Goal: Task Accomplishment & Management: Complete application form

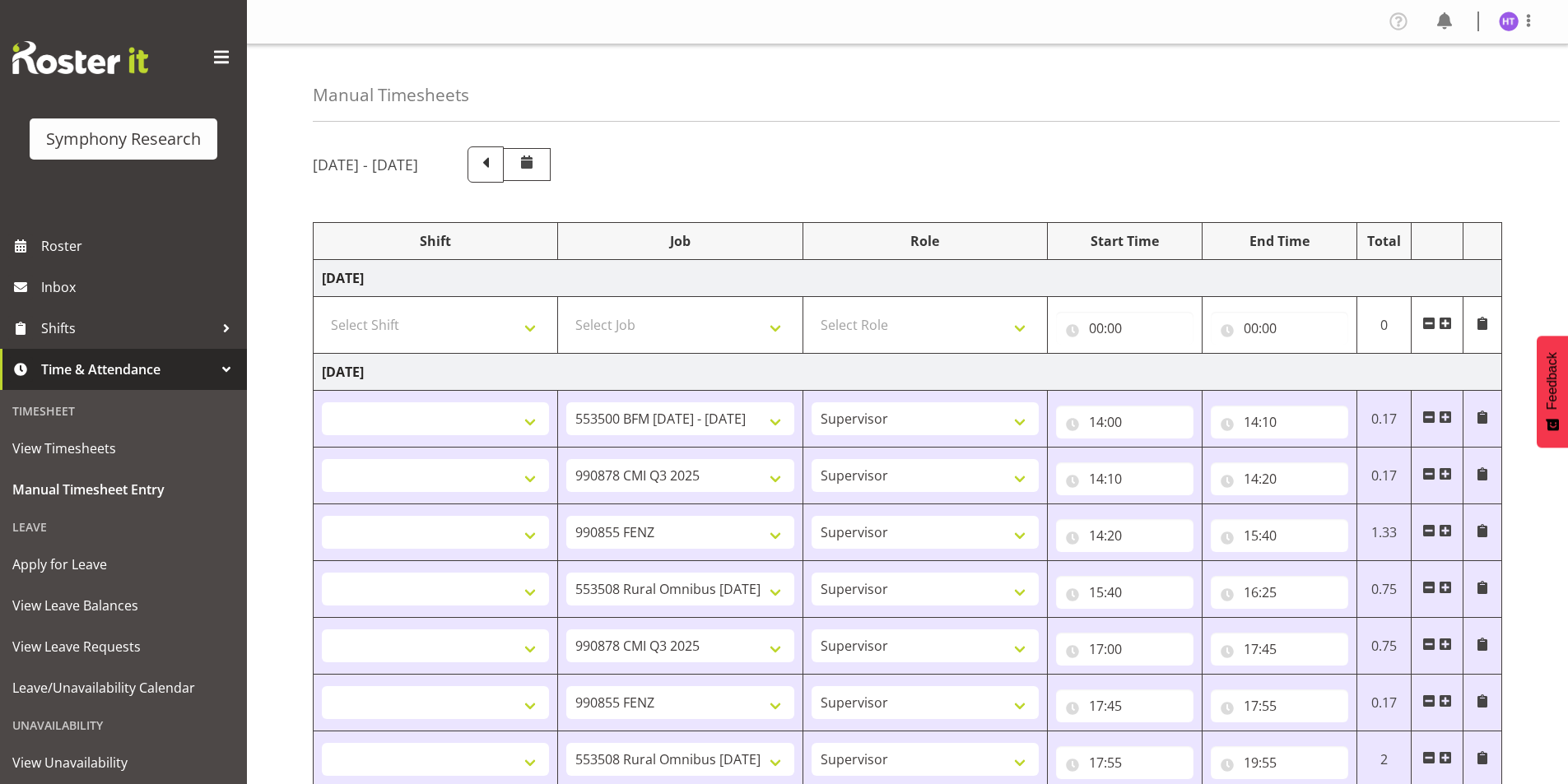
select select
select select "10242"
select select "45"
select select
select select "10239"
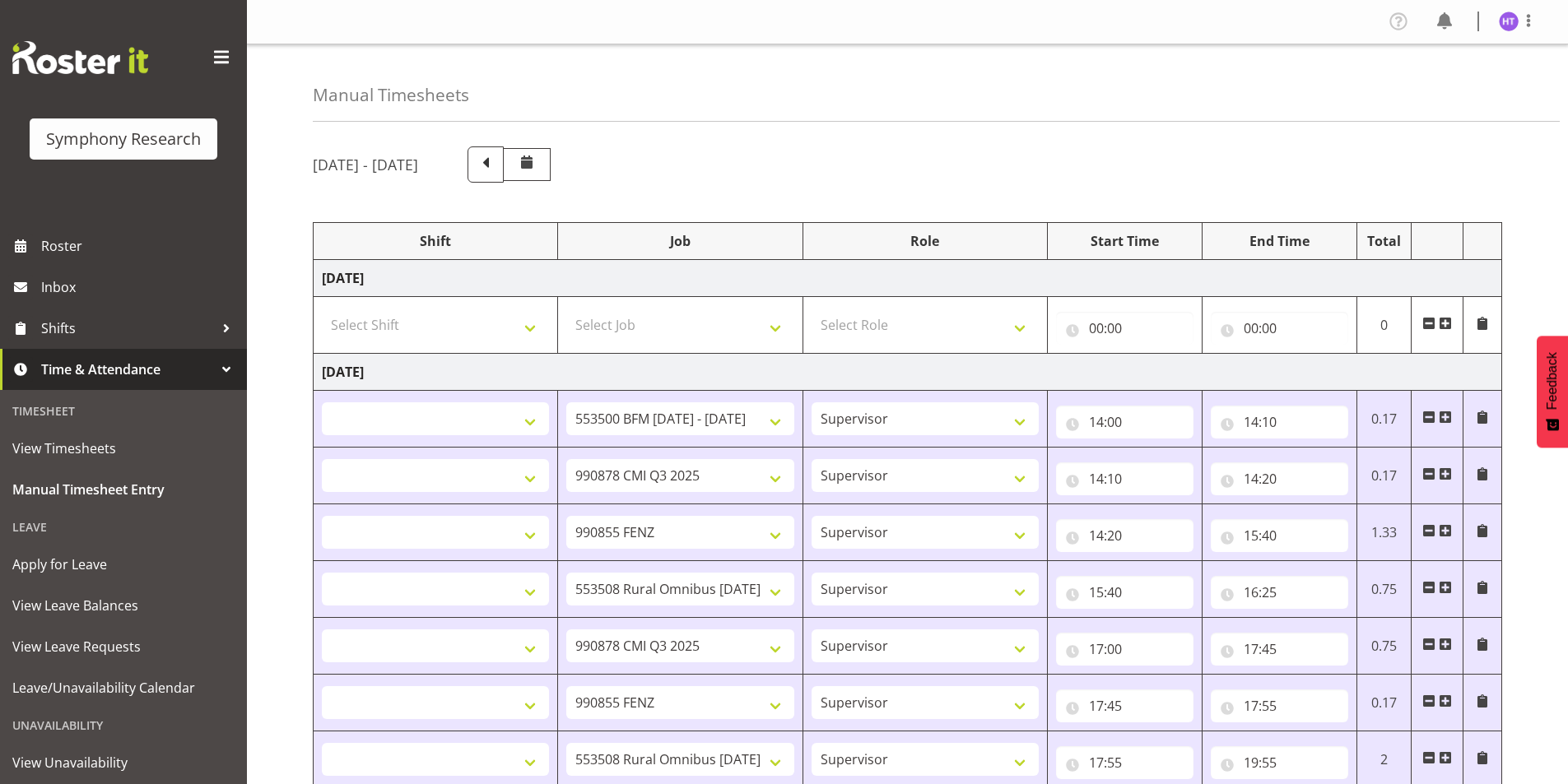
select select "45"
select select
select select "9636"
select select "45"
select select
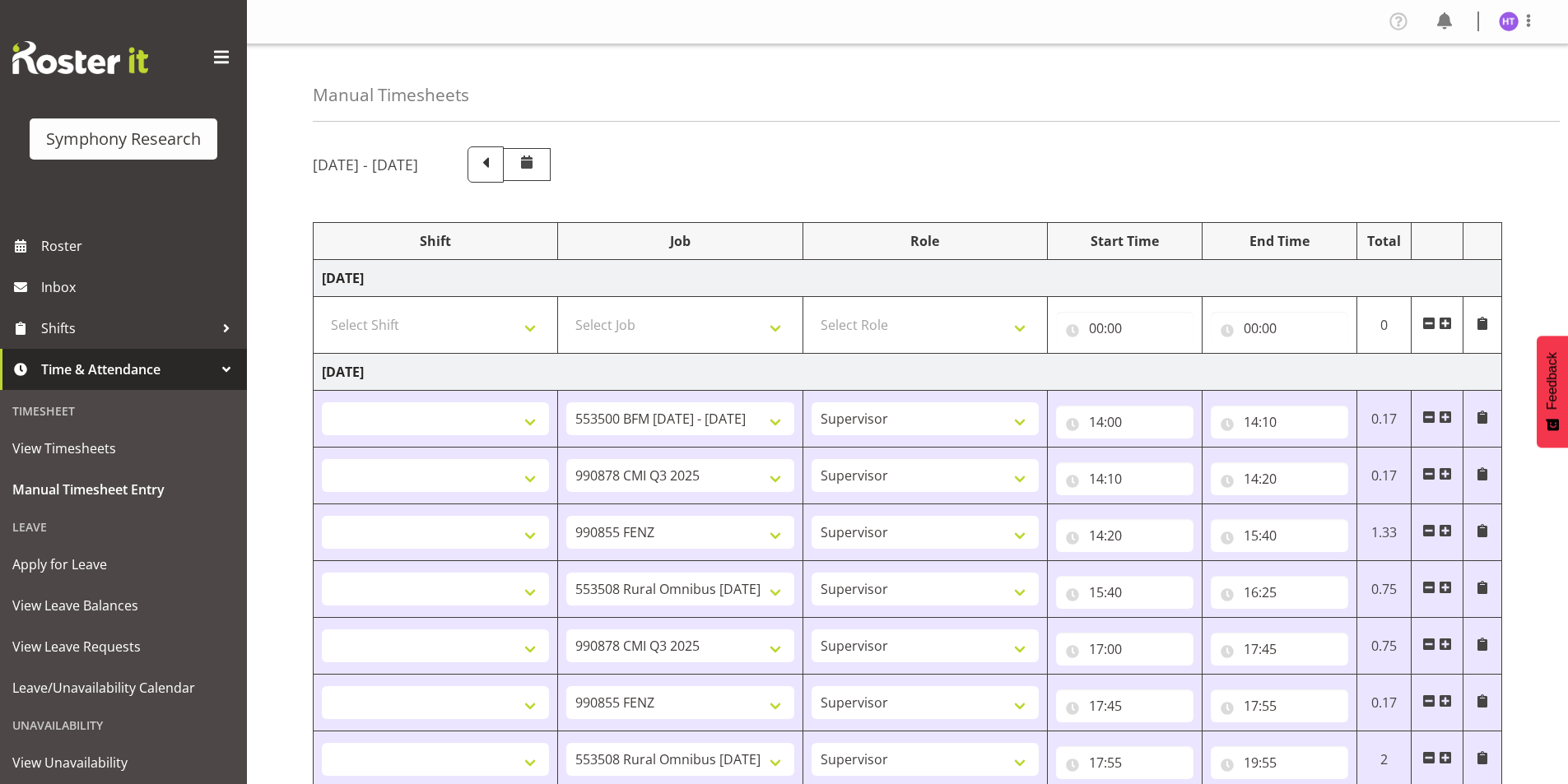
select select "10536"
select select "45"
select select
select select "10239"
select select "45"
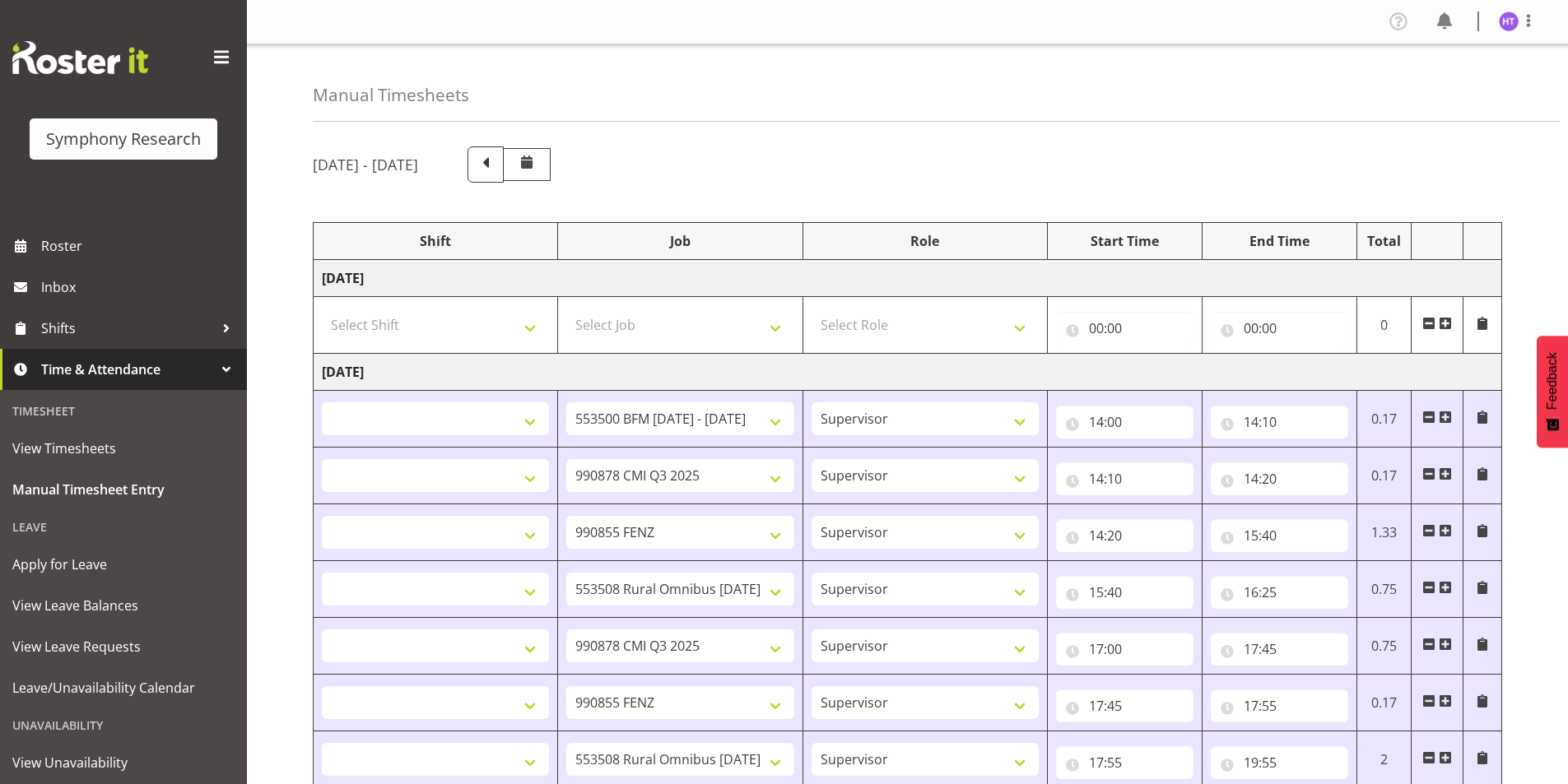
select select
select select "9636"
select select "45"
select select
select select "10536"
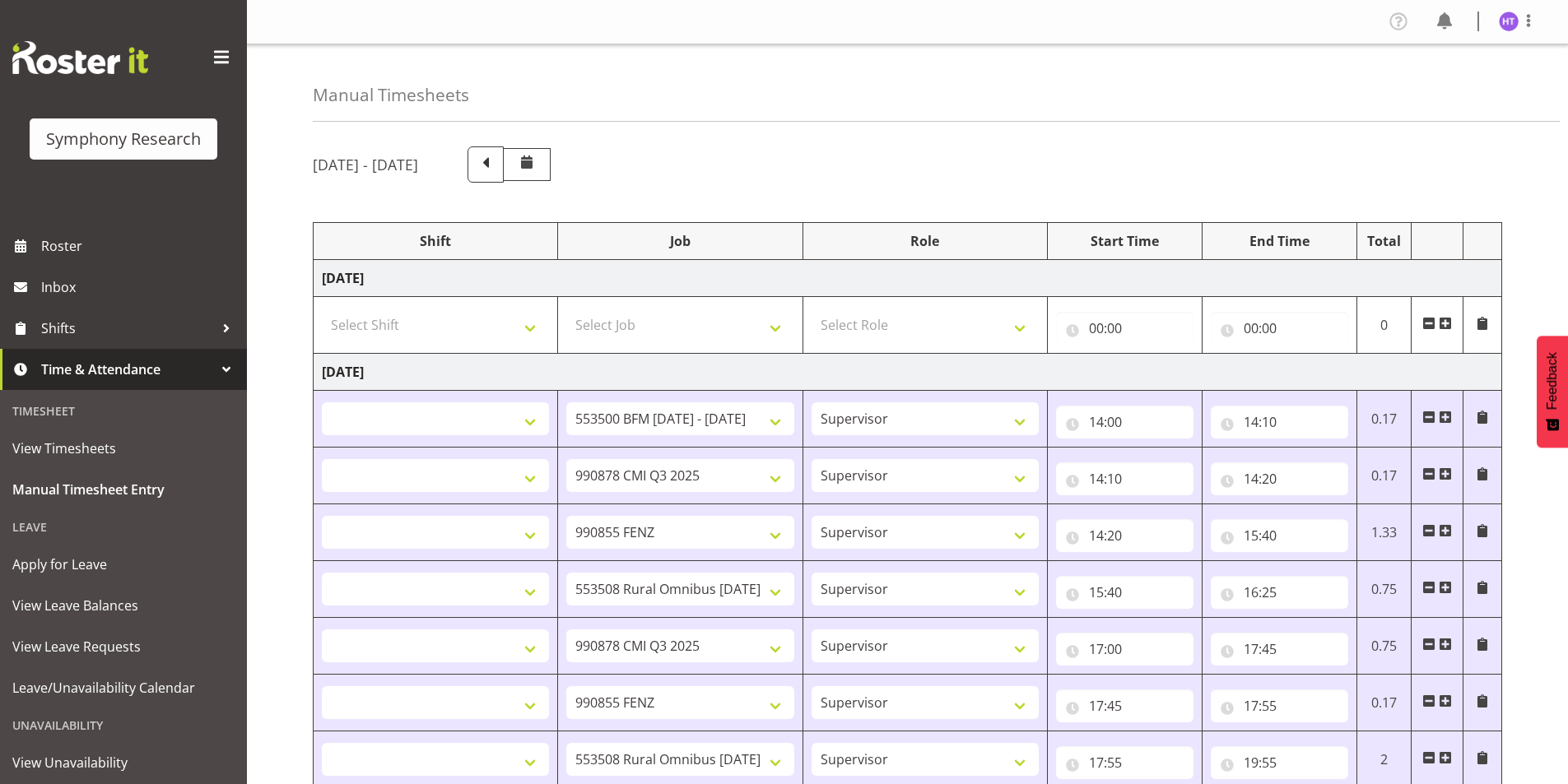
select select "45"
select select
select select "10499"
select select "45"
select select
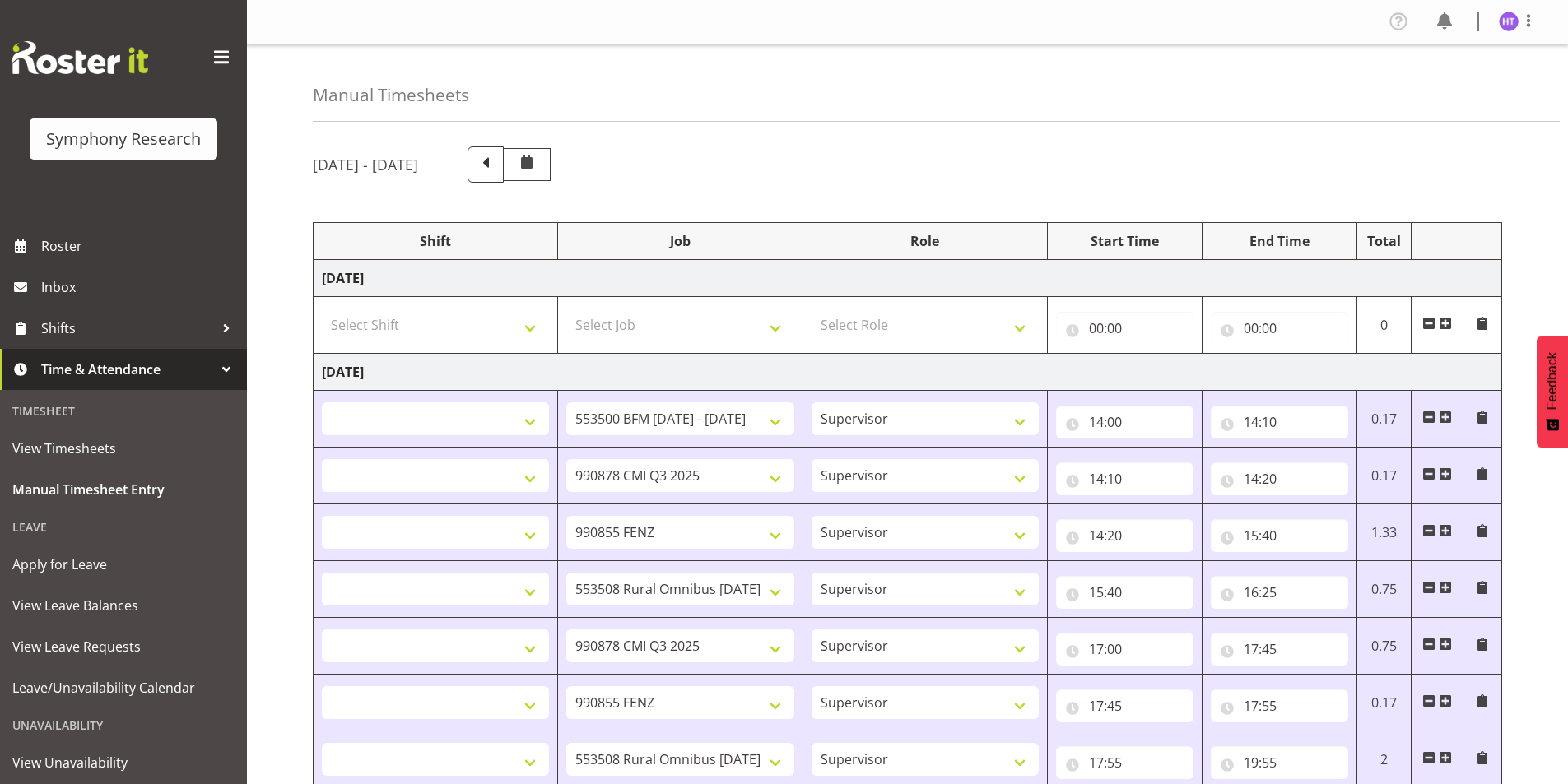
select select "743"
select select "45"
select select
select select "10499"
select select "45"
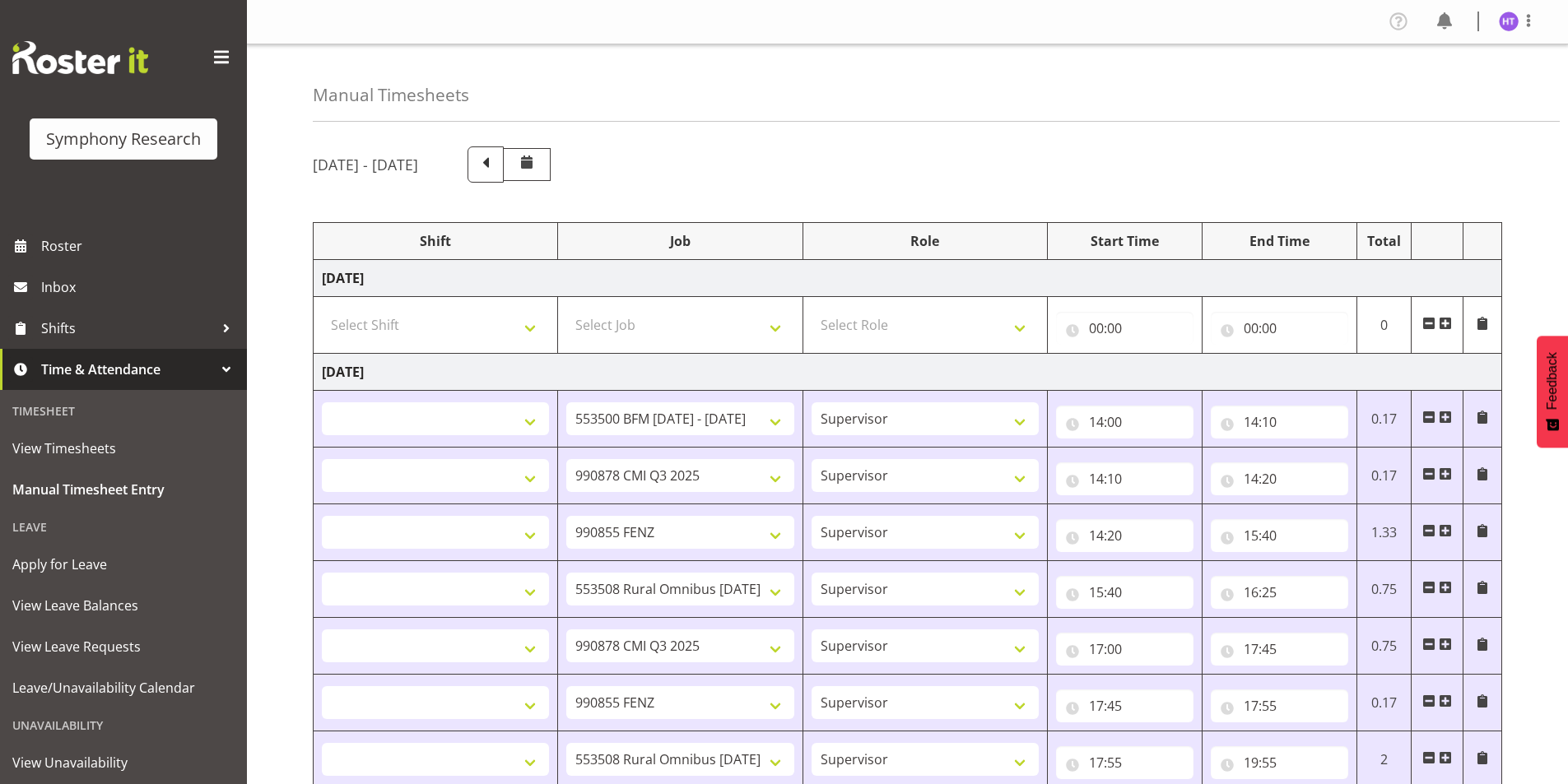
select select
select select "10239"
select select "45"
select select
select select "9426"
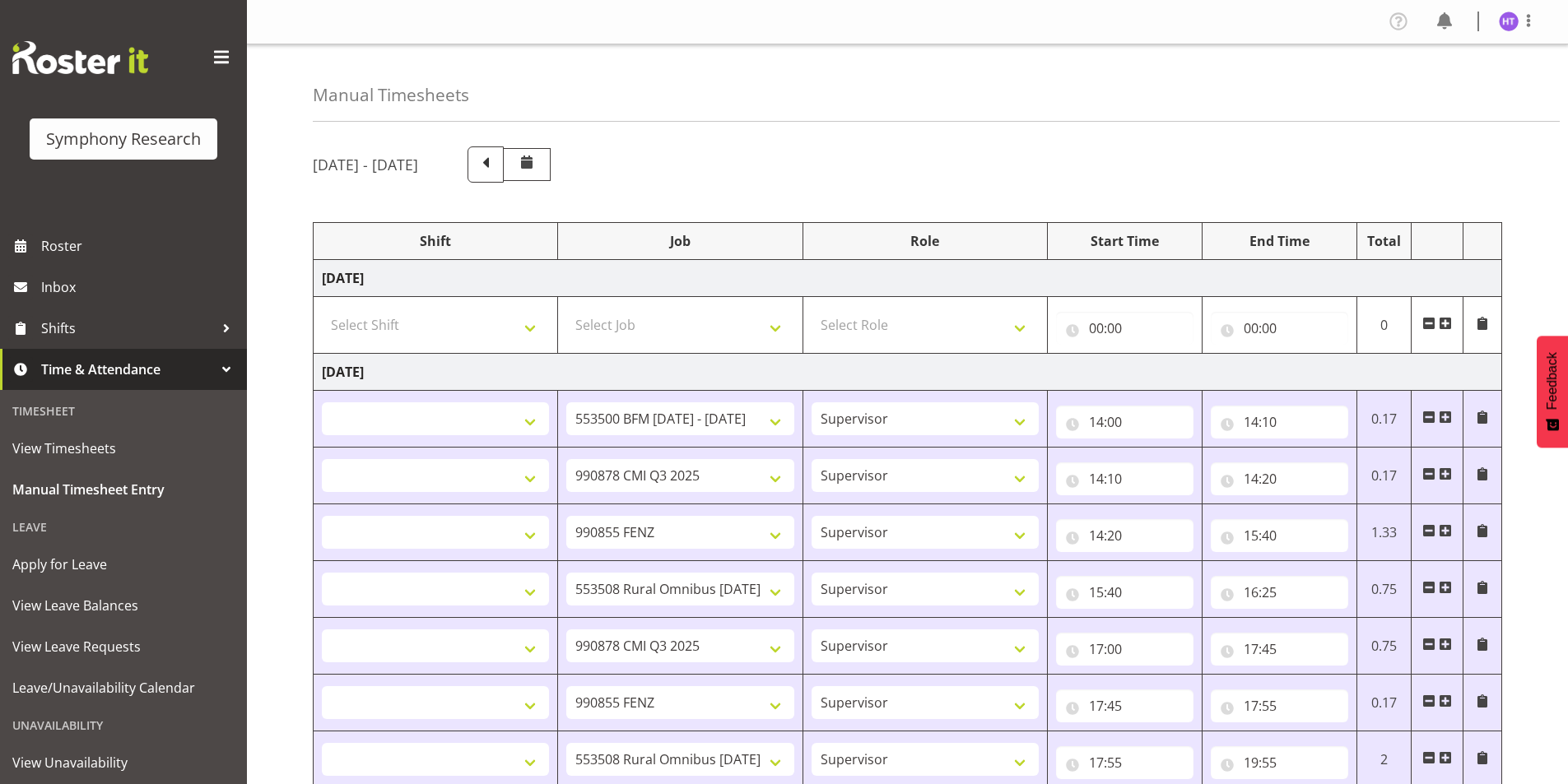
select select "45"
select select "1607"
select select "9636"
select select "45"
select select
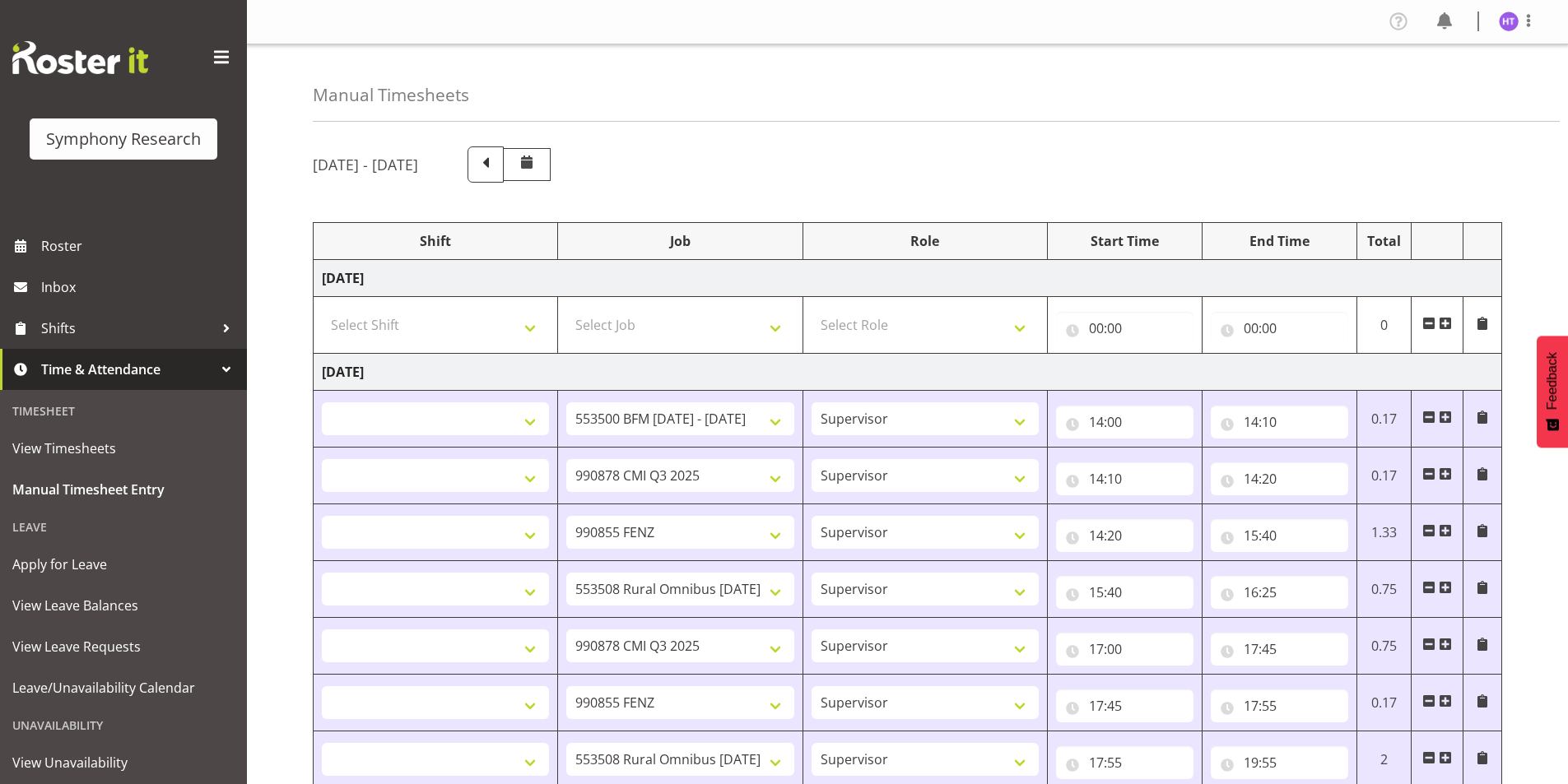
select select "10549"
select select "45"
select select
select select "10242"
select select "45"
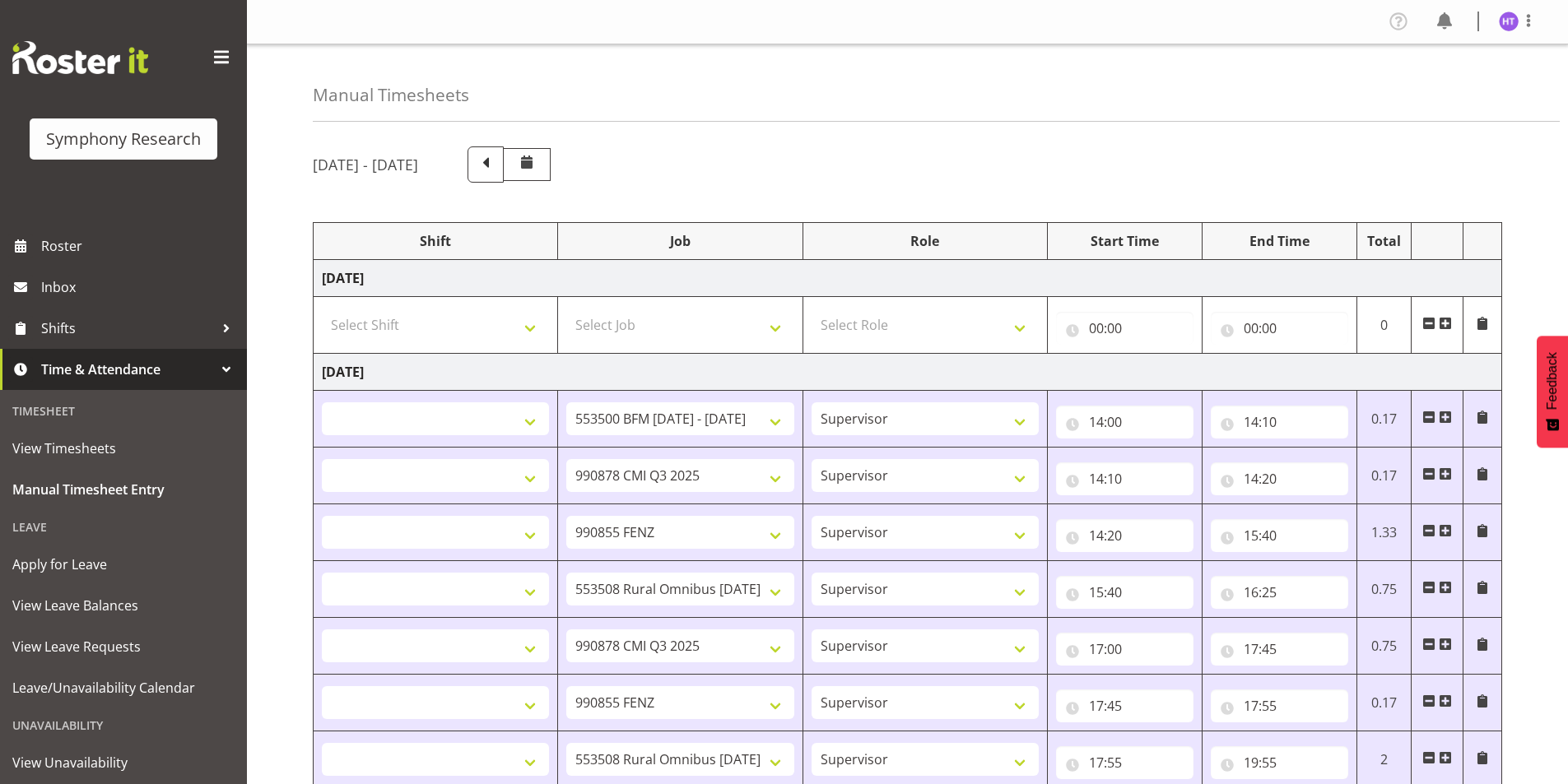
select select
select select "10499"
select select "45"
select select
select select "10536"
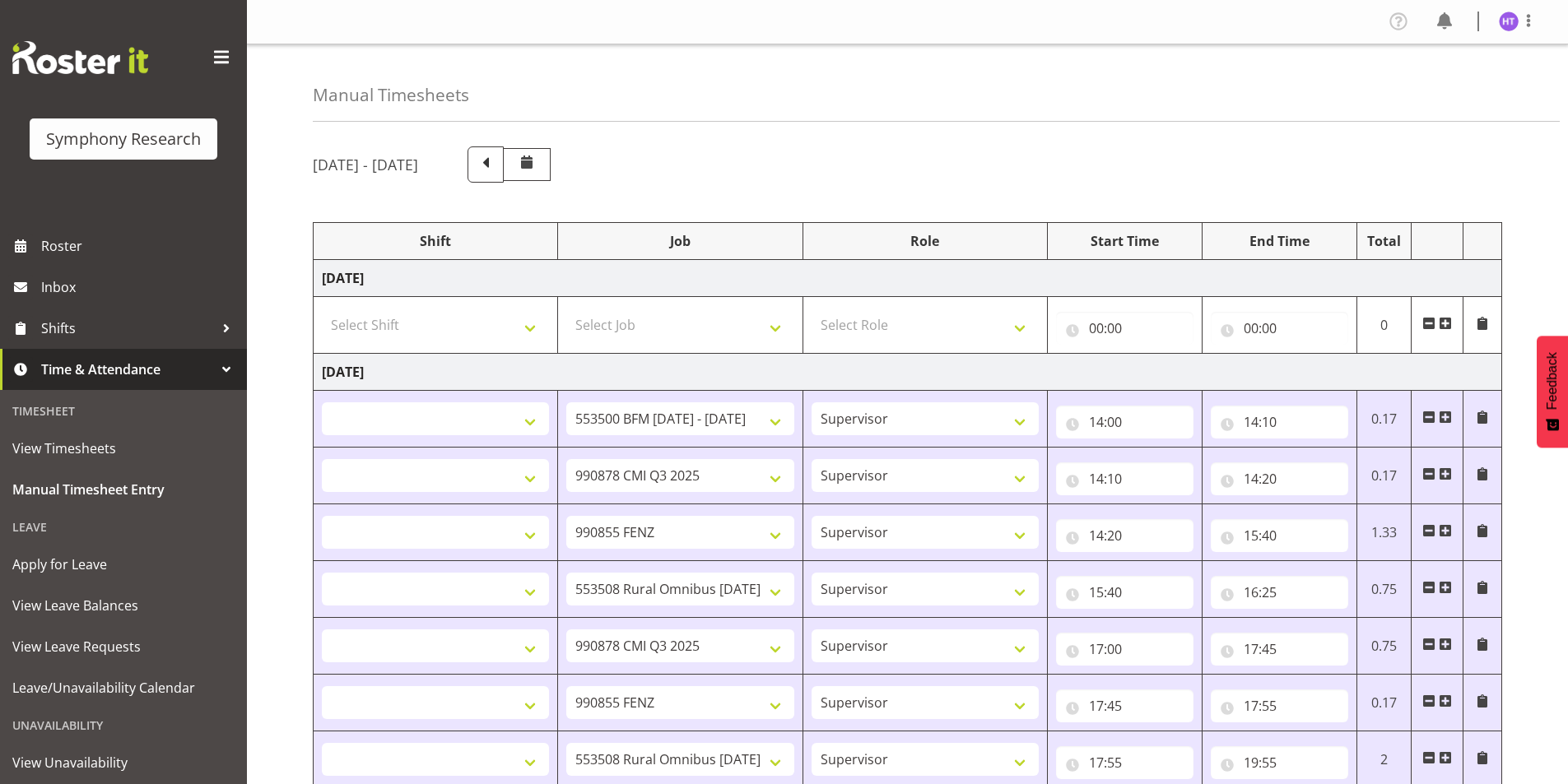
select select "45"
select select
select select "10527"
select select "45"
select select
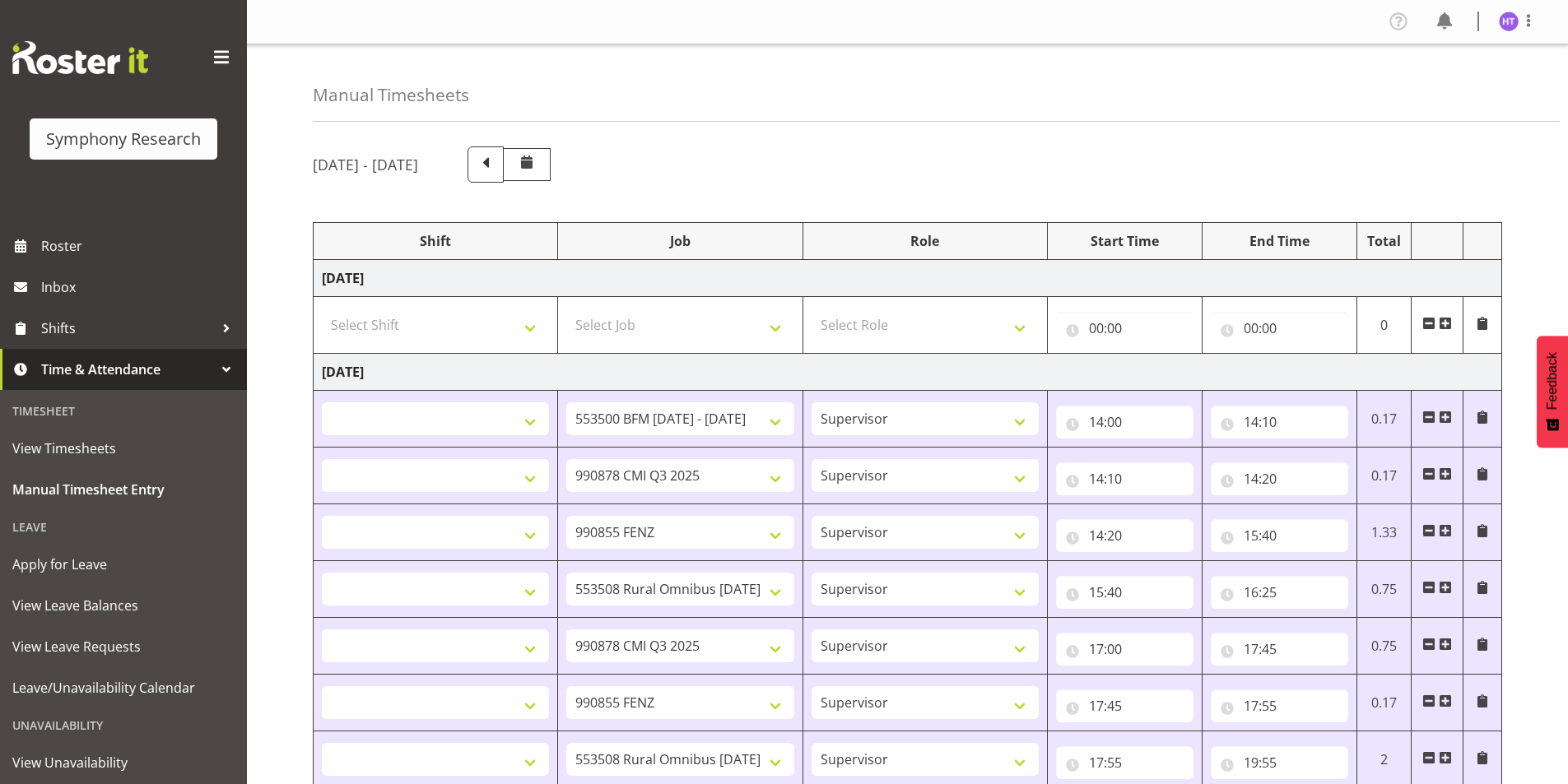
select select "9426"
select select "45"
select select "1607"
select select "7759"
select select "45"
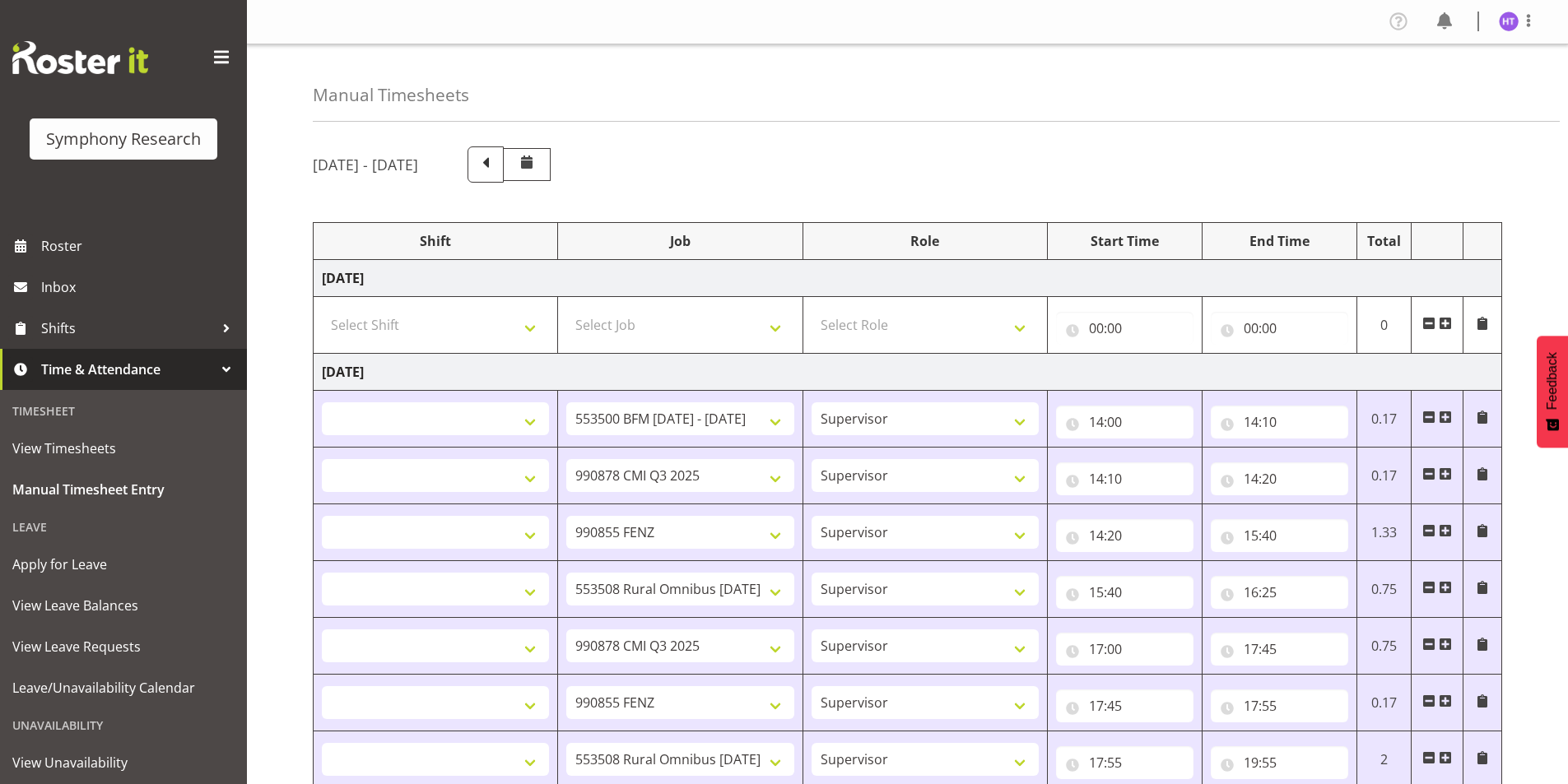
select select
select select "743"
select select "45"
select select "57511"
select select "743"
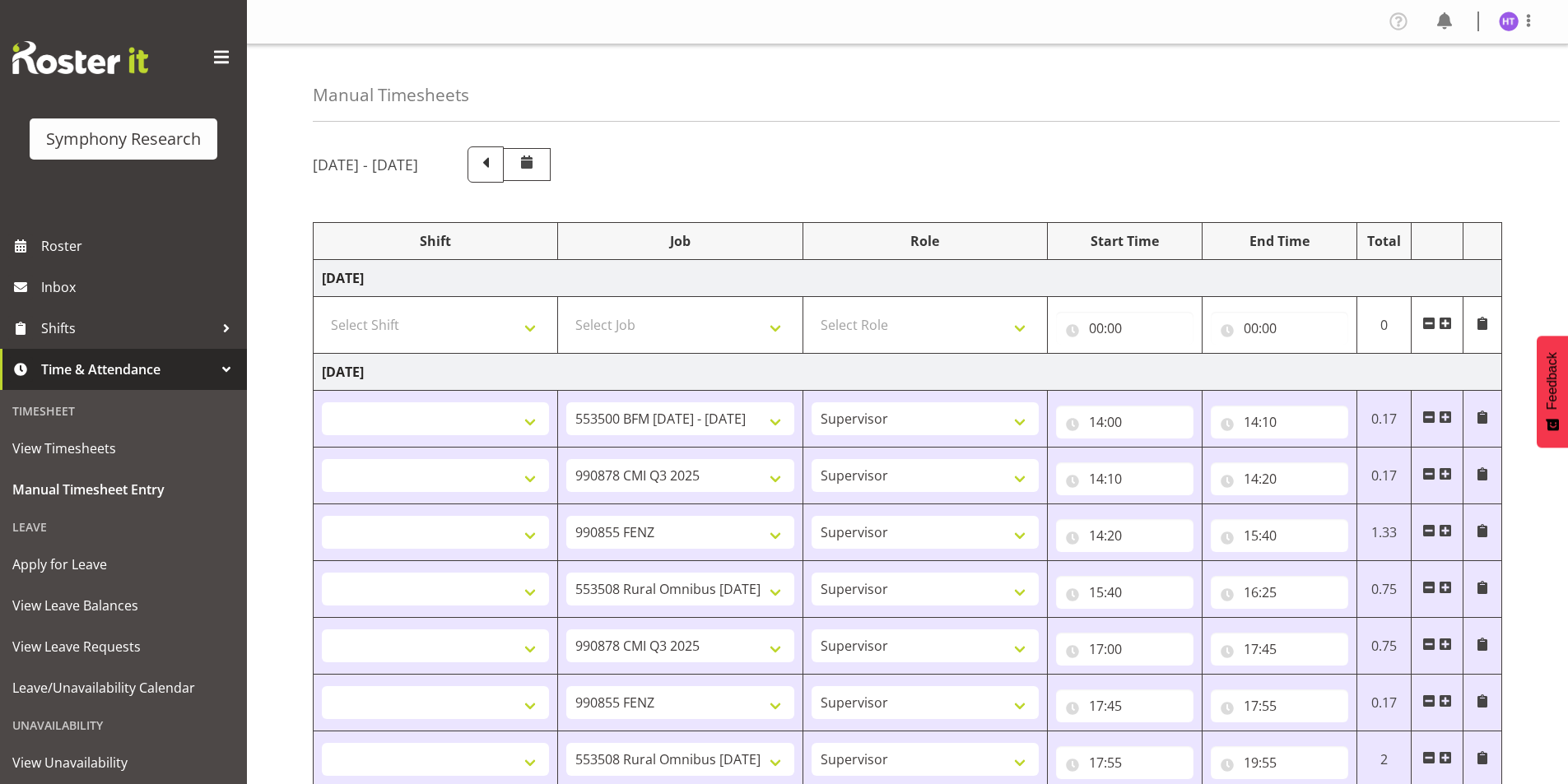
select select "45"
select select "41604"
select select "10242"
select select "45"
select select "41604"
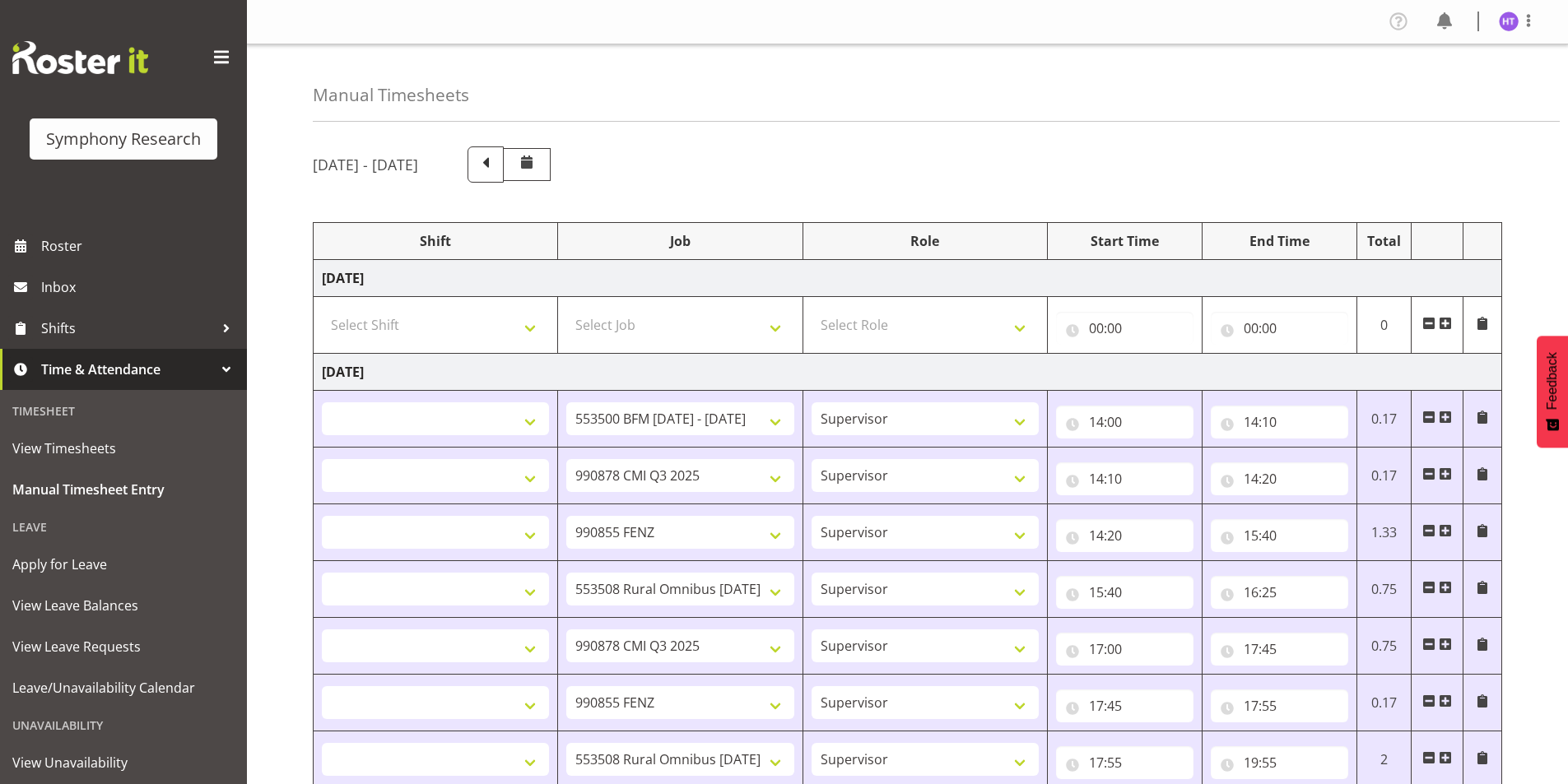
select select "10499"
select select "45"
select select "41604"
select select "10527"
select select "45"
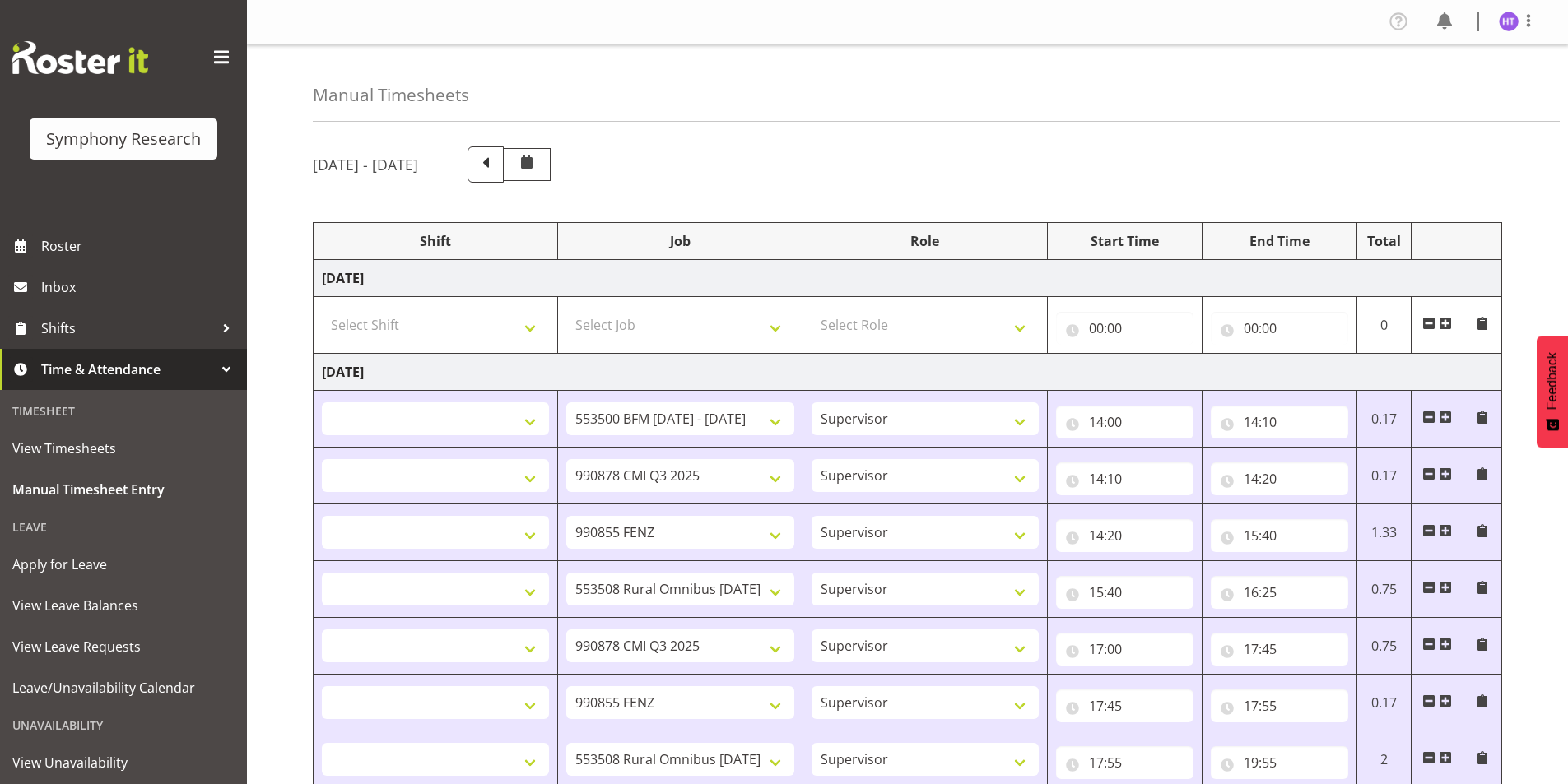
select select "41604"
select select "10536"
select select "45"
select select "41604"
select select "10527"
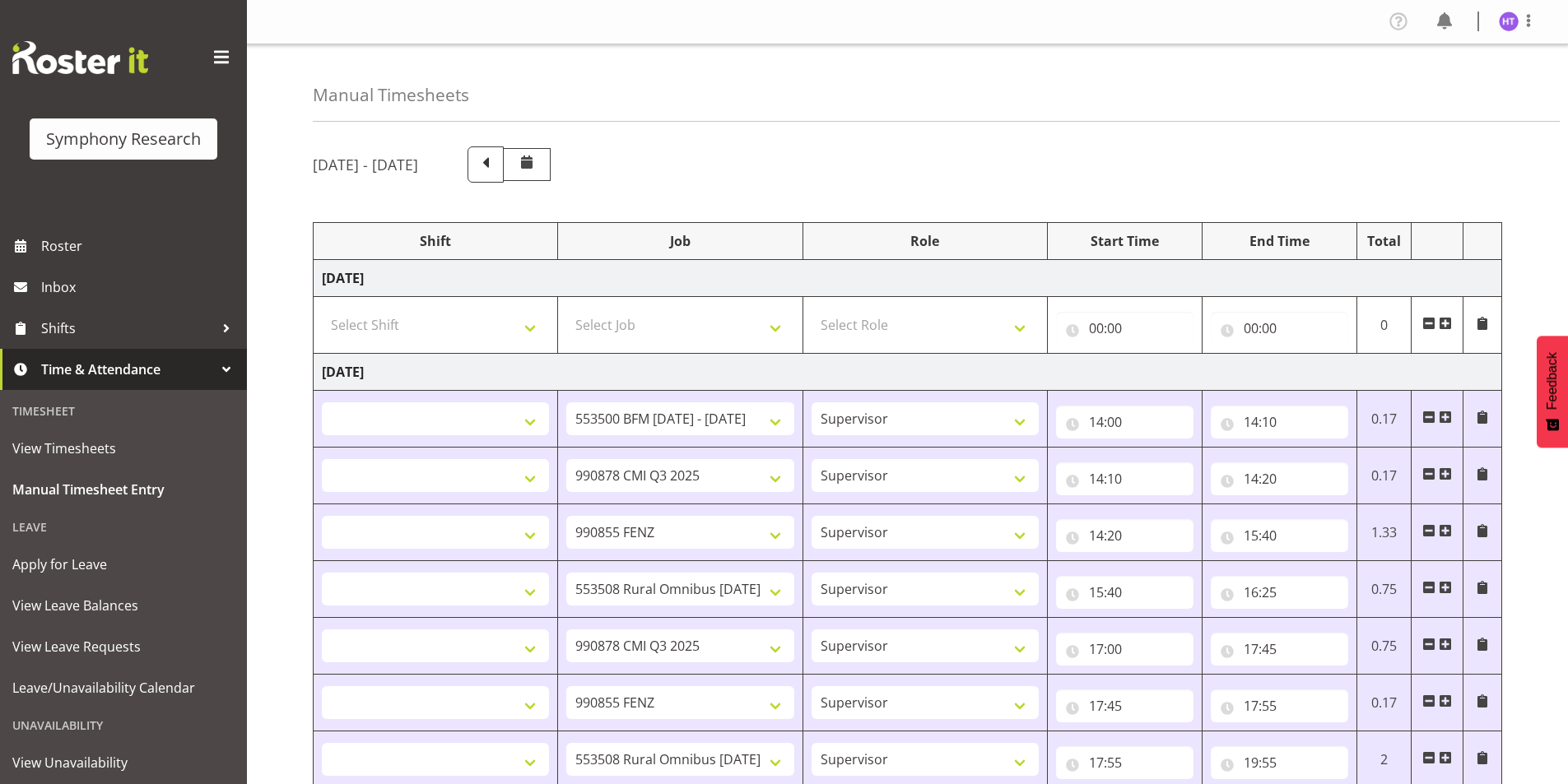
select select "45"
select select "17"
select select "35"
select select "11547"
select select "10536"
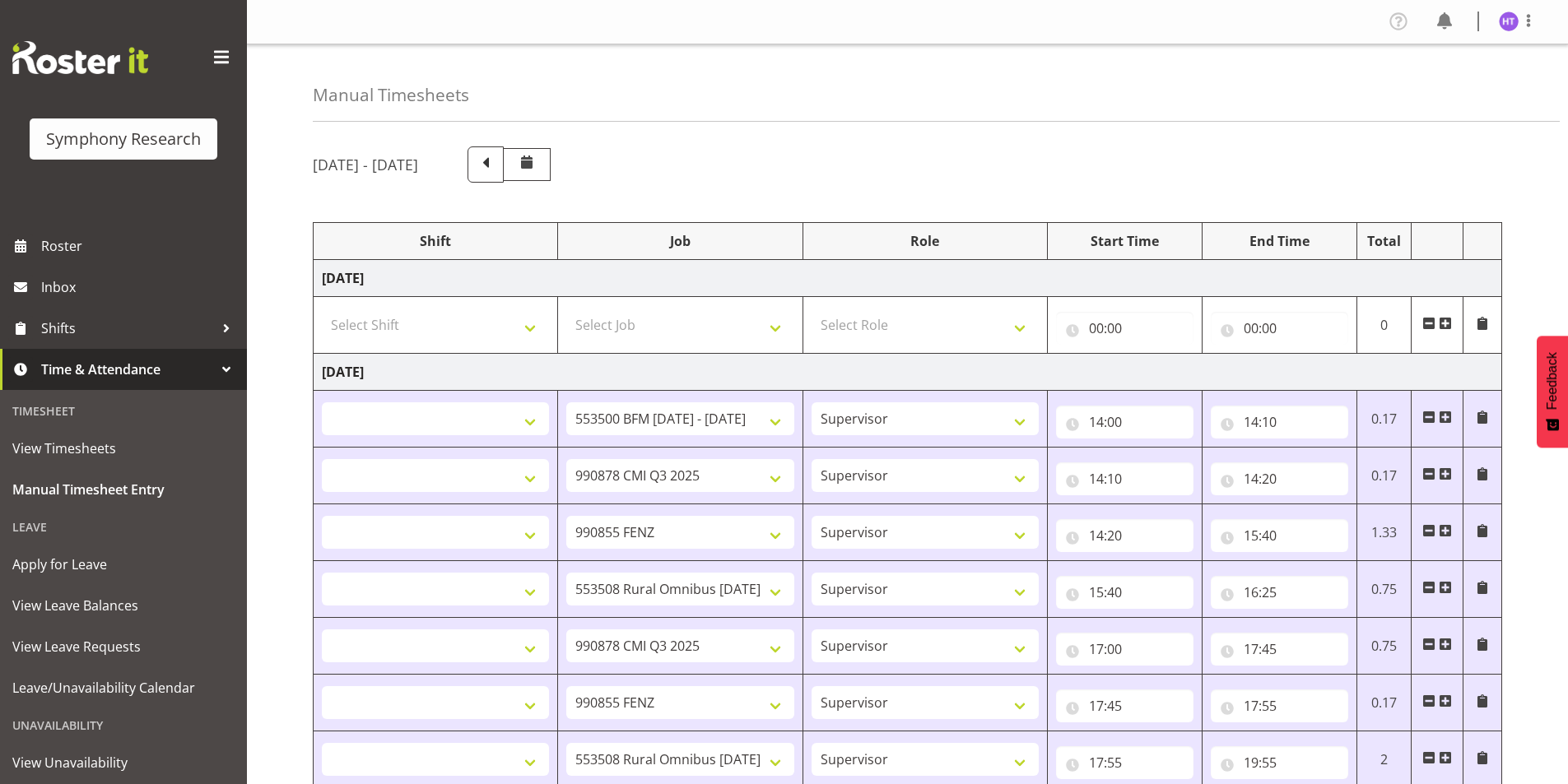
select select "45"
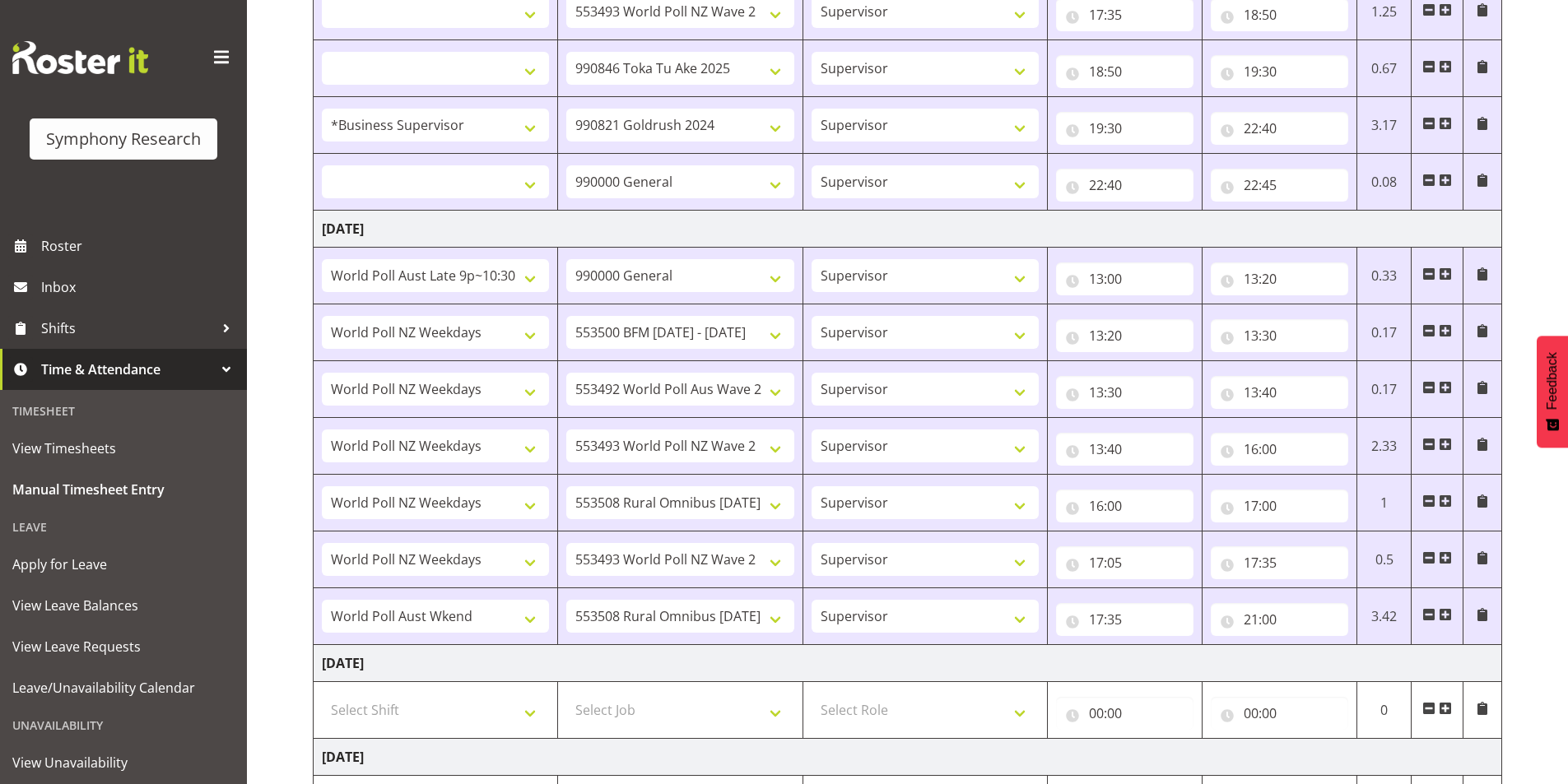
scroll to position [1410, 0]
click at [1272, 568] on input "17:35" at bounding box center [1279, 563] width 137 height 33
click at [1361, 603] on select "00 01 02 03 04 05 06 07 08 09 10 11 12 13 14 15 16 17 18 19 20 21 22 23 24 25 2…" at bounding box center [1366, 605] width 37 height 33
select select "50"
click at [1348, 589] on select "00 01 02 03 04 05 06 07 08 09 10 11 12 13 14 15 16 17 18 19 20 21 22 23 24 25 2…" at bounding box center [1366, 605] width 37 height 33
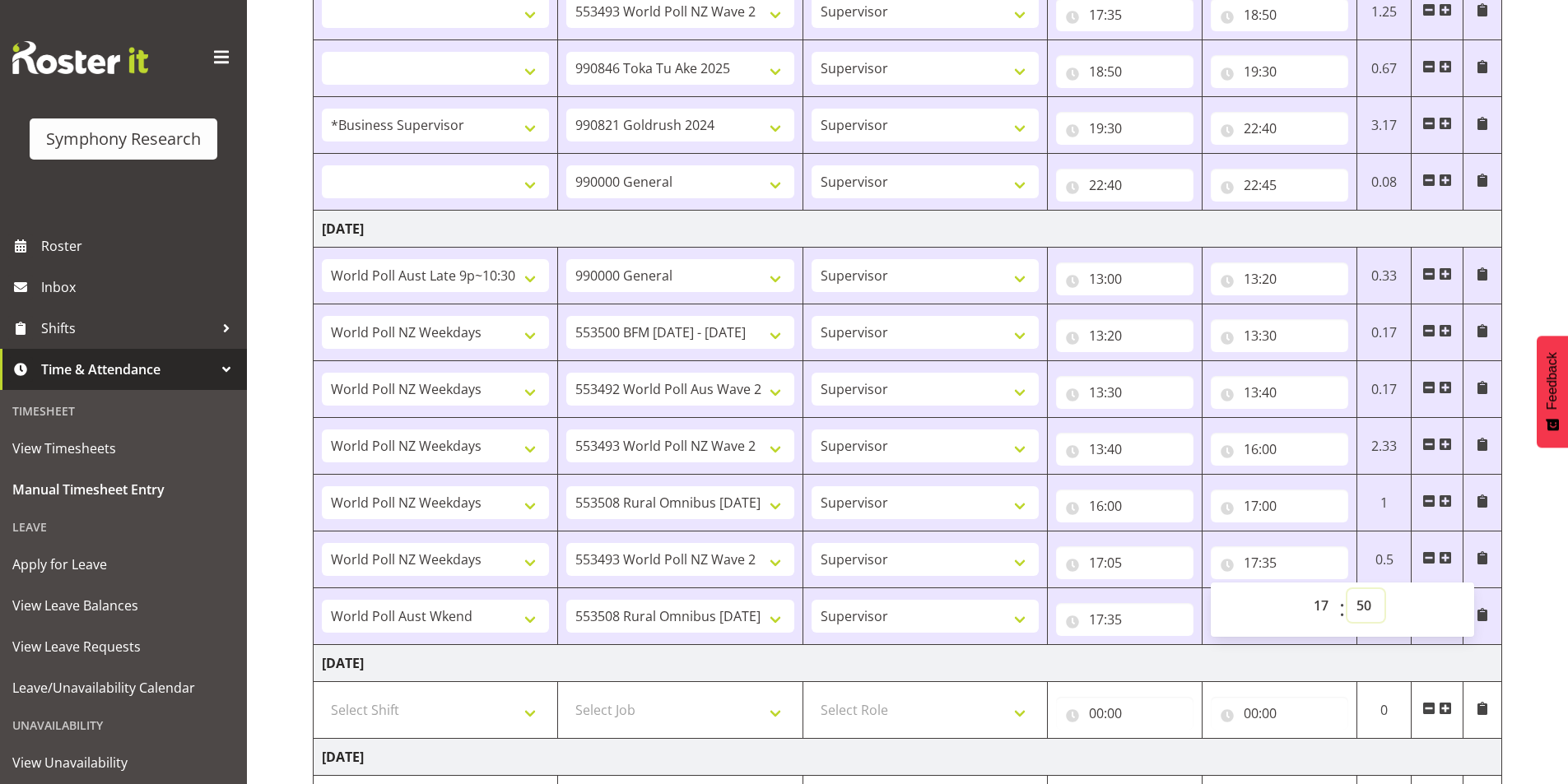
select select
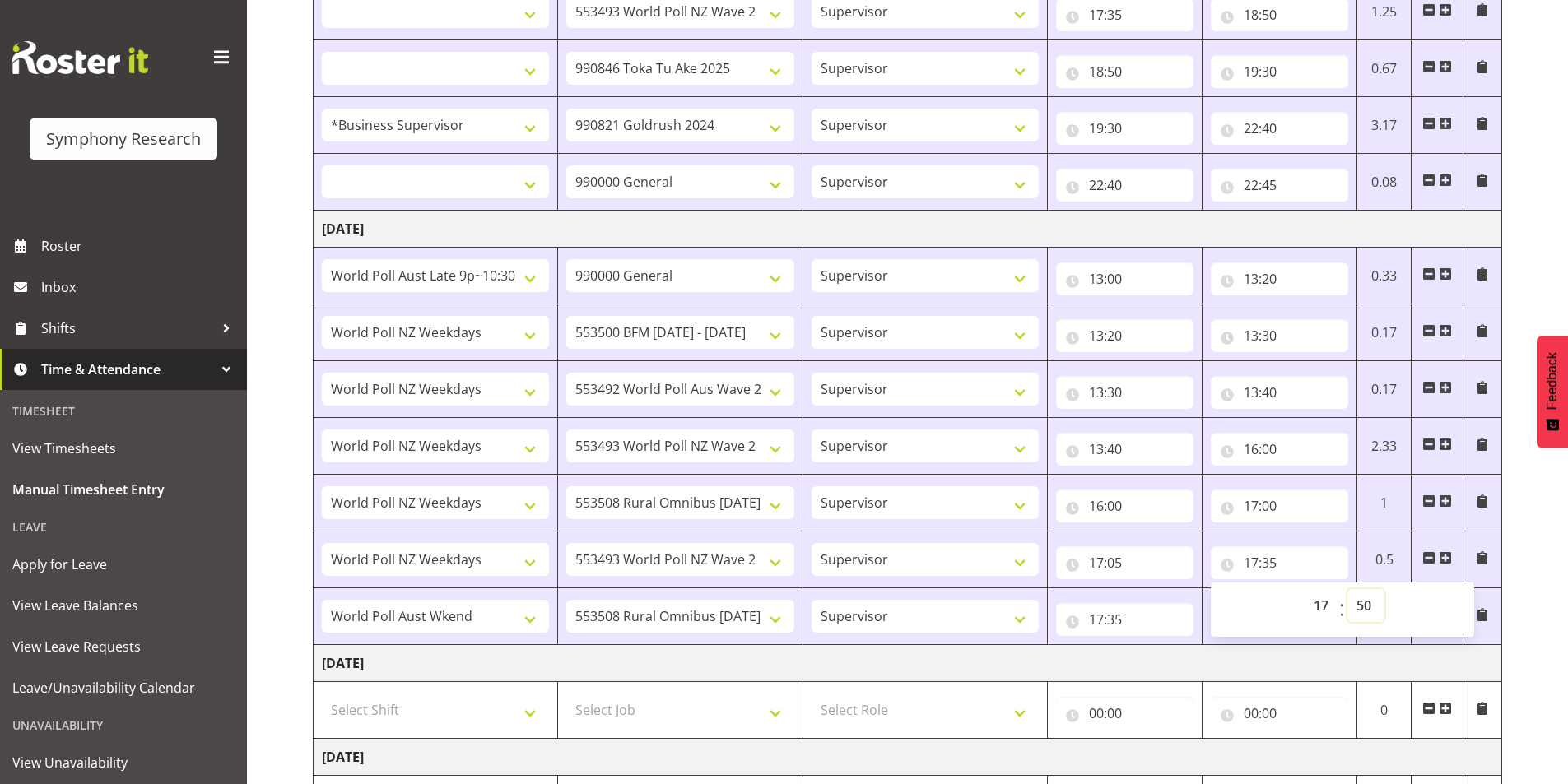
select select
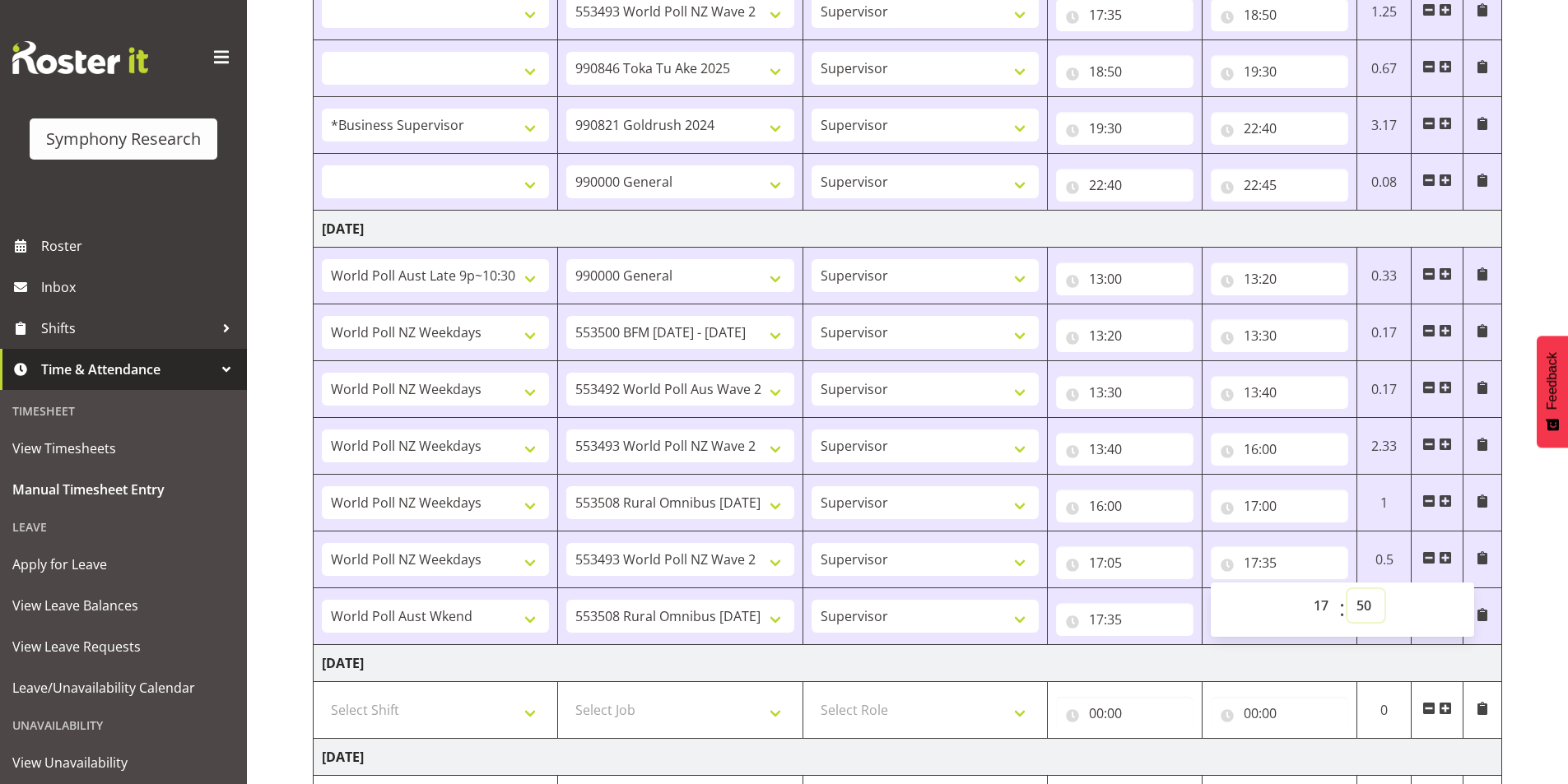
select select
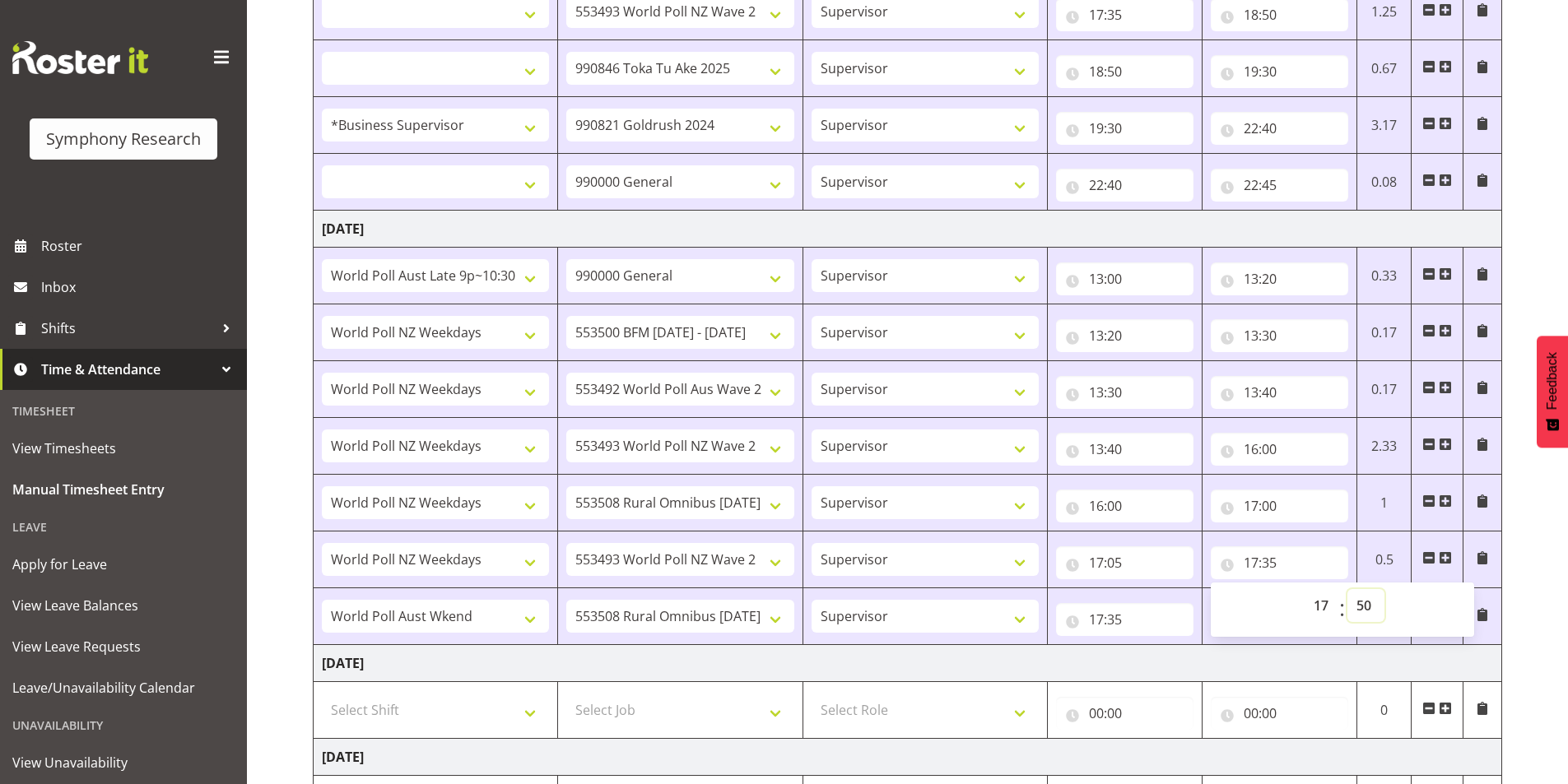
select select
type input "17:50"
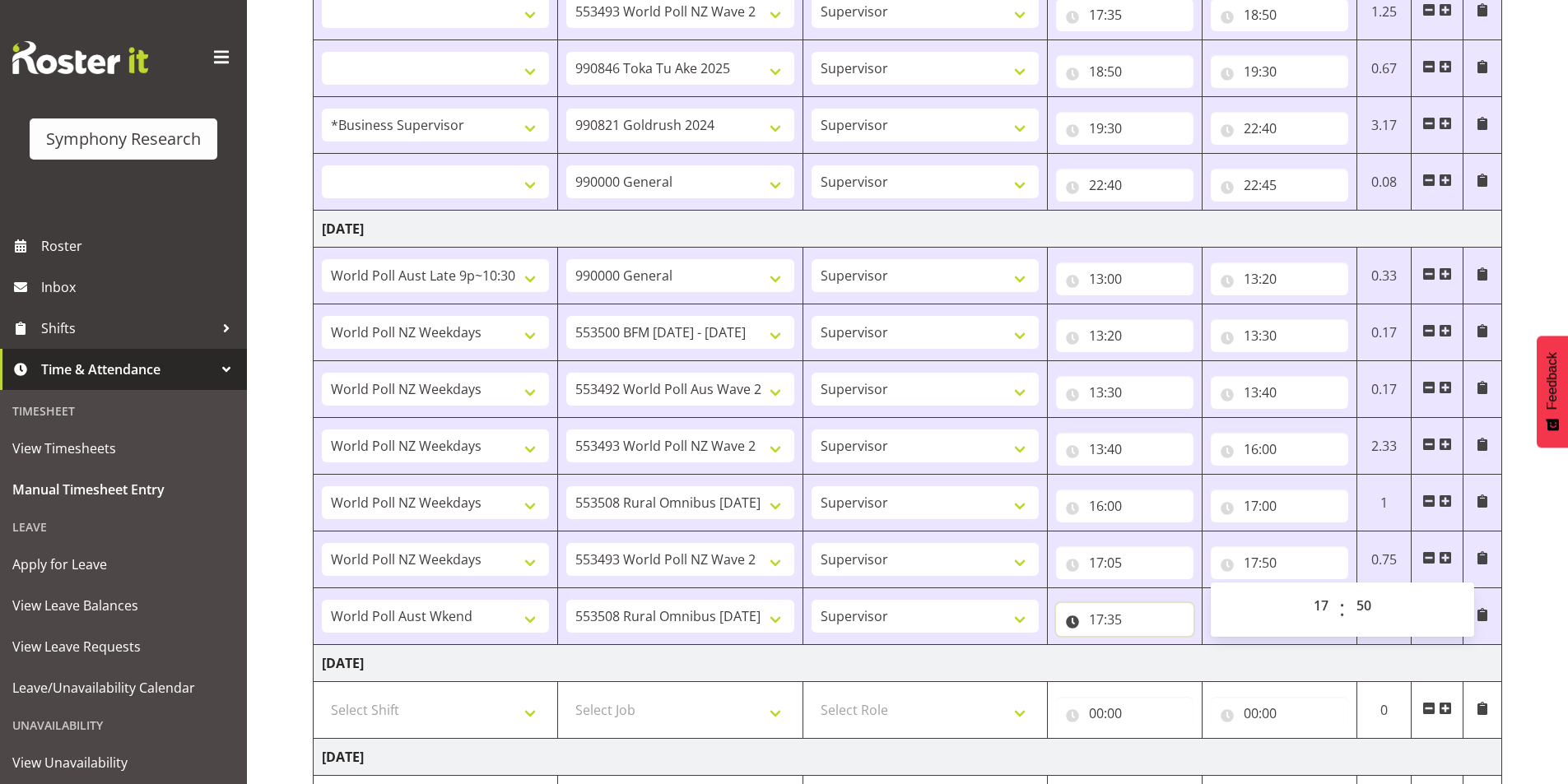
click at [1119, 625] on input "17:35" at bounding box center [1124, 620] width 137 height 33
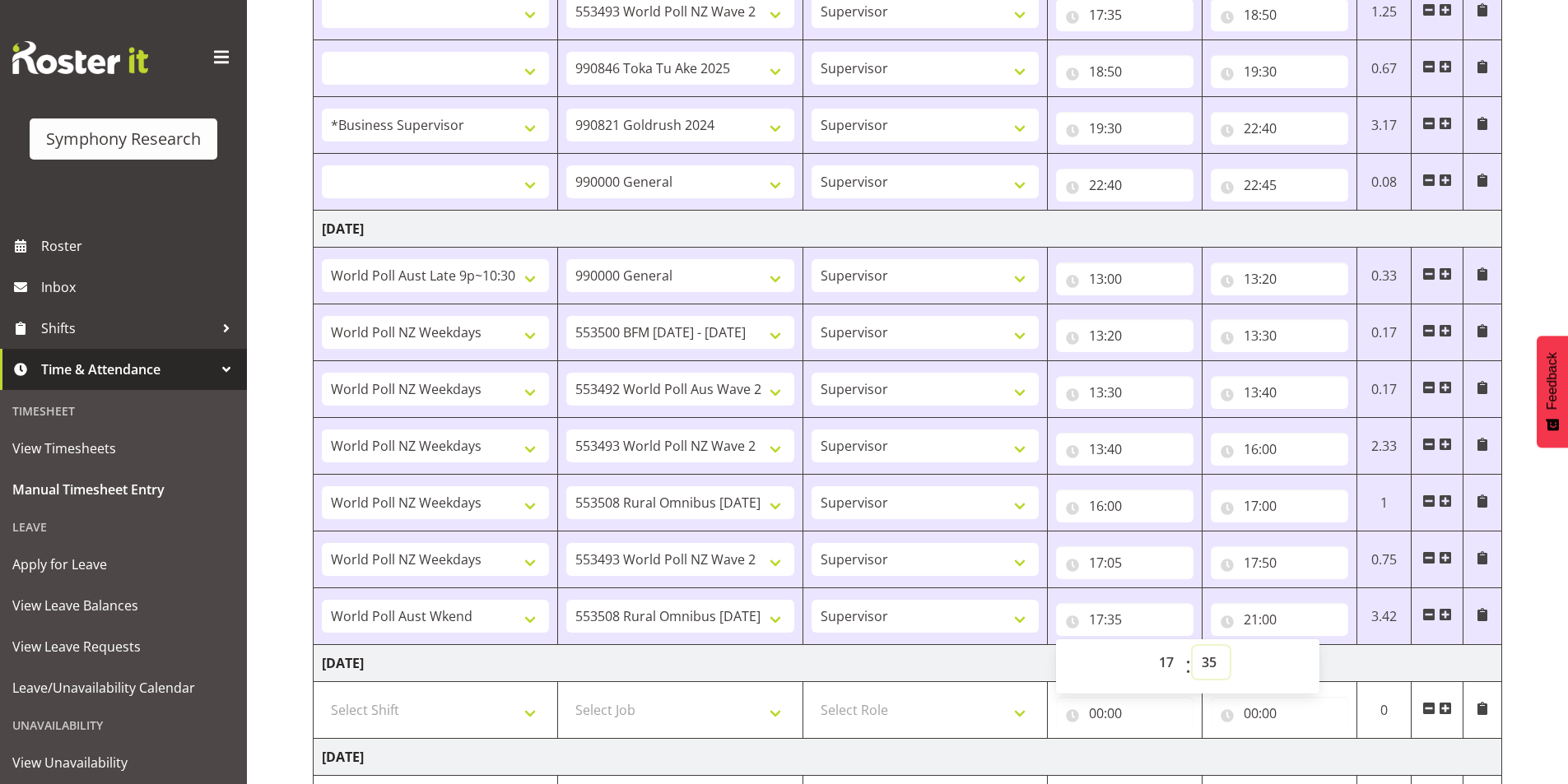
click at [1214, 659] on select "00 01 02 03 04 05 06 07 08 09 10 11 12 13 14 15 16 17 18 19 20 21 22 23 24 25 2…" at bounding box center [1211, 663] width 37 height 33
select select "50"
click at [1193, 646] on select "00 01 02 03 04 05 06 07 08 09 10 11 12 13 14 15 16 17 18 19 20 21 22 23 24 25 2…" at bounding box center [1211, 663] width 37 height 33
select select
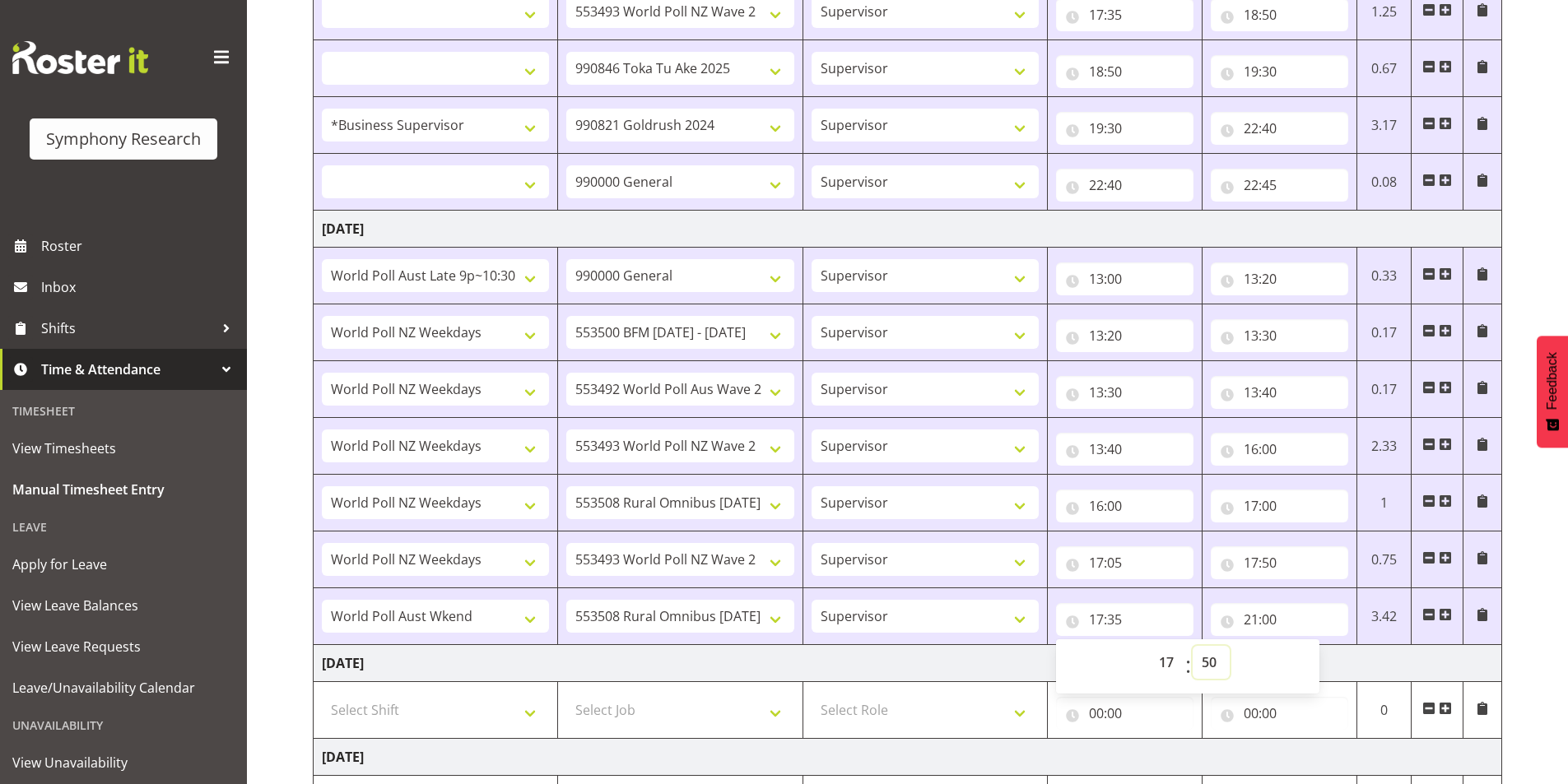
select select
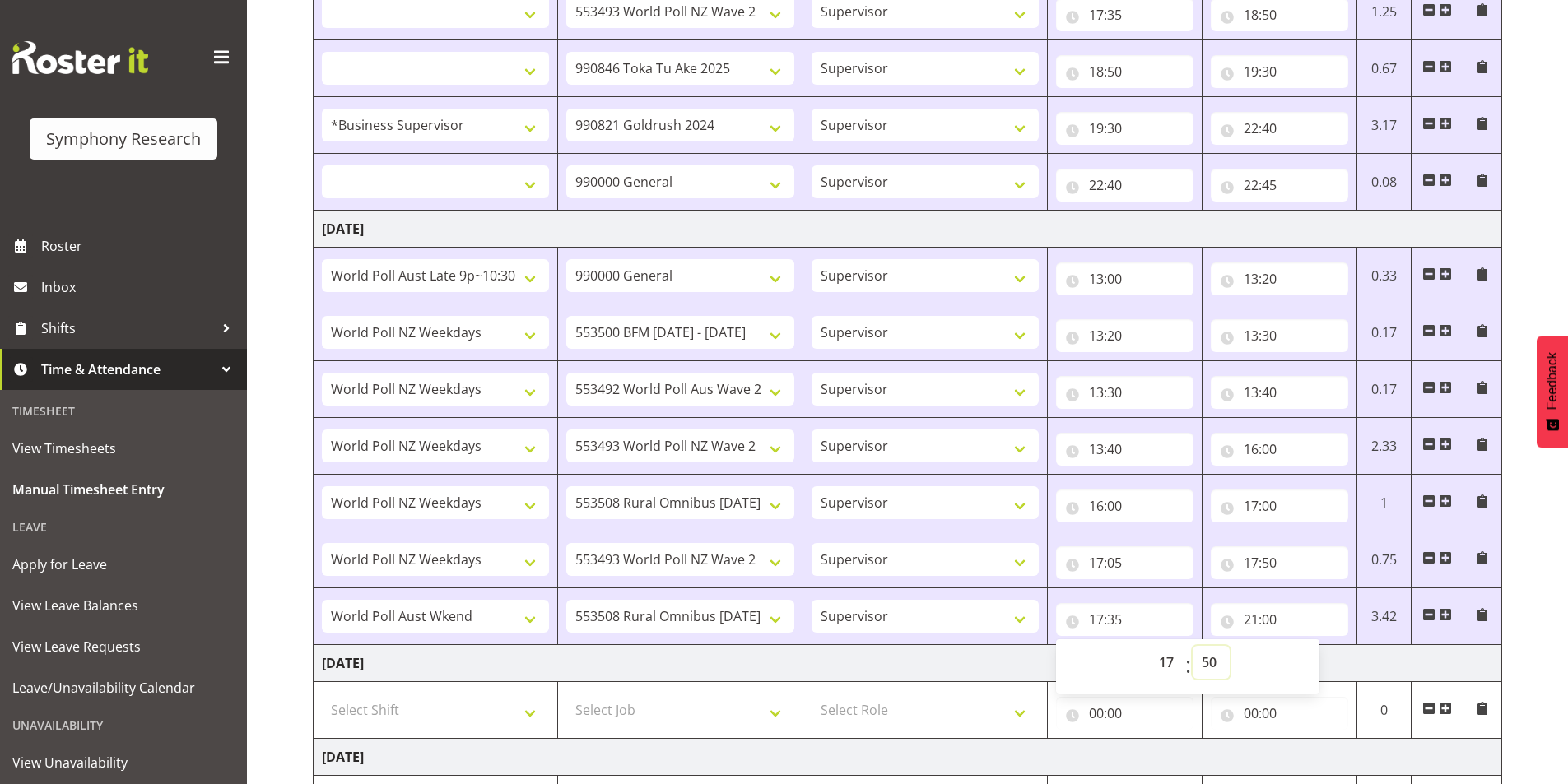
select select
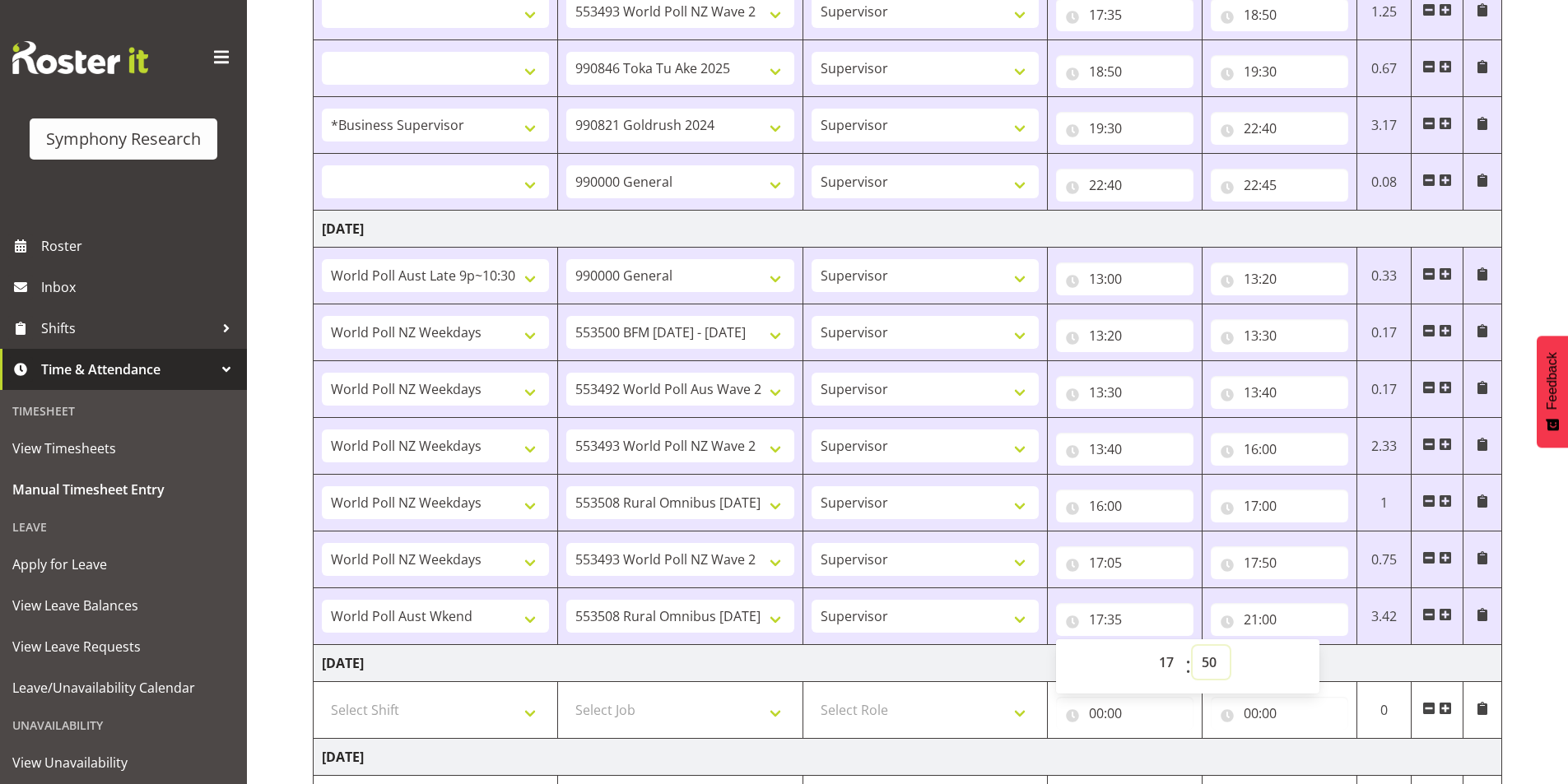
select select
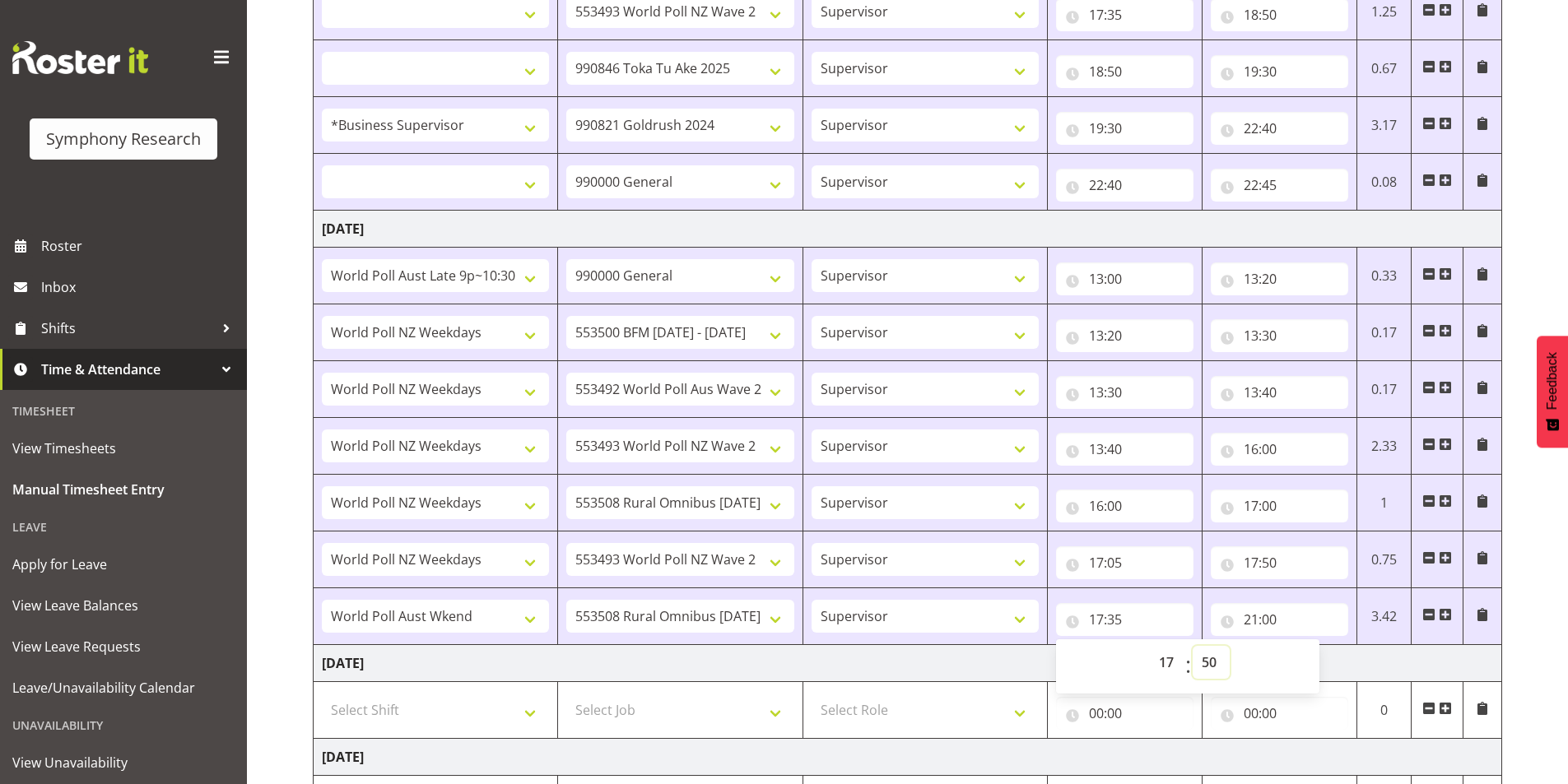
select select
type input "17:50"
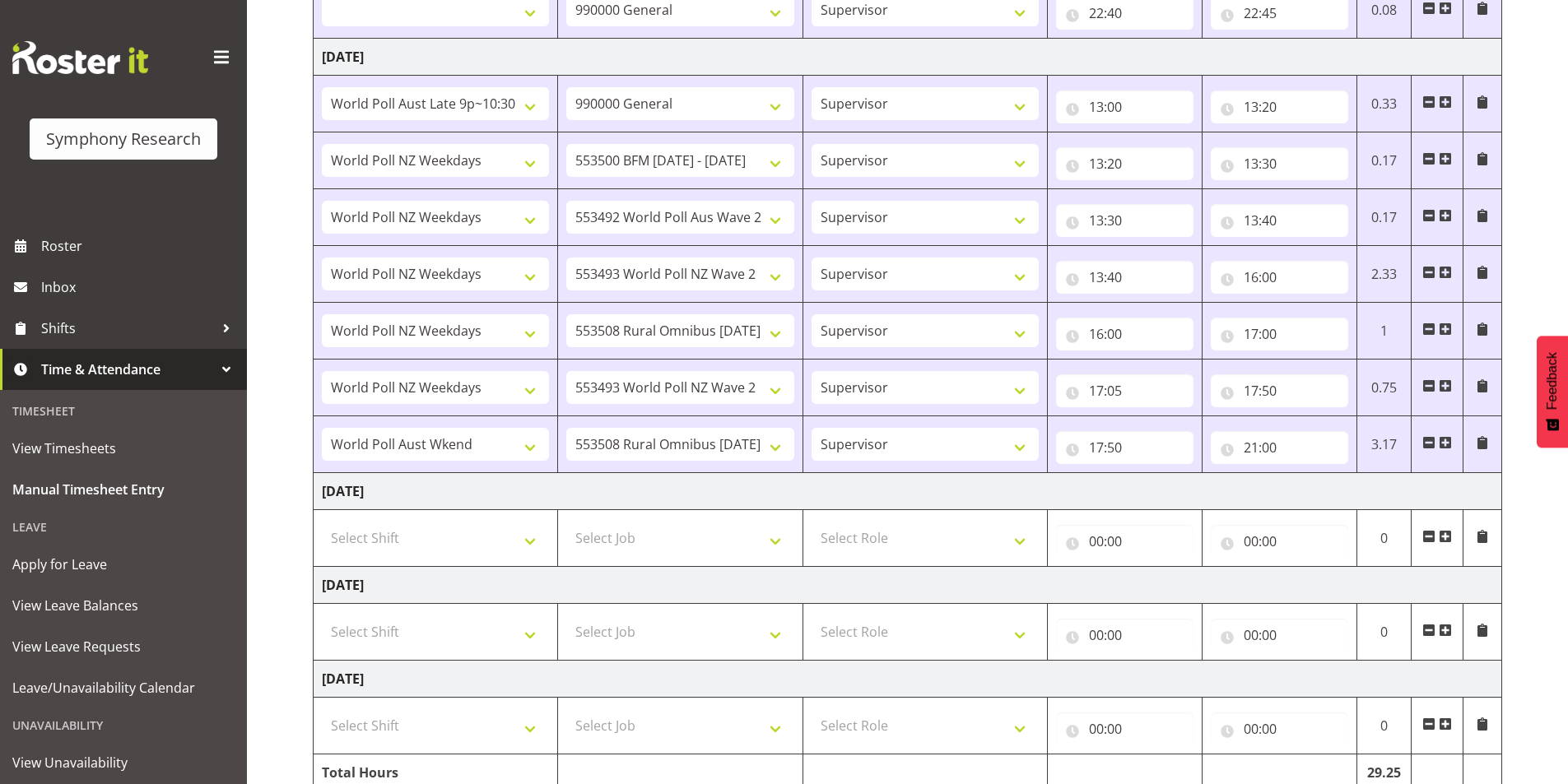
scroll to position [1656, 0]
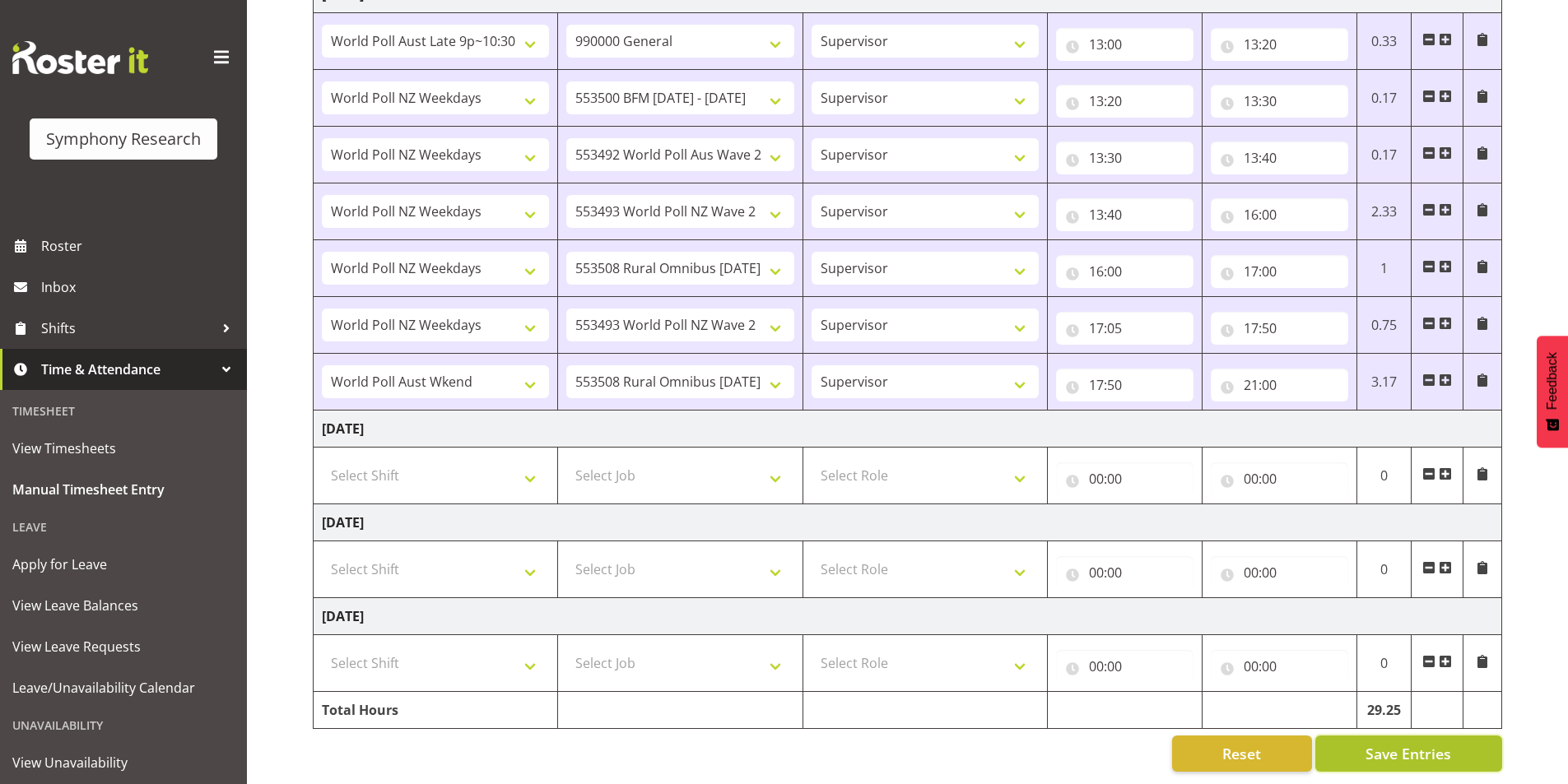
click at [1385, 743] on span "Save Entries" at bounding box center [1409, 753] width 85 height 21
select select
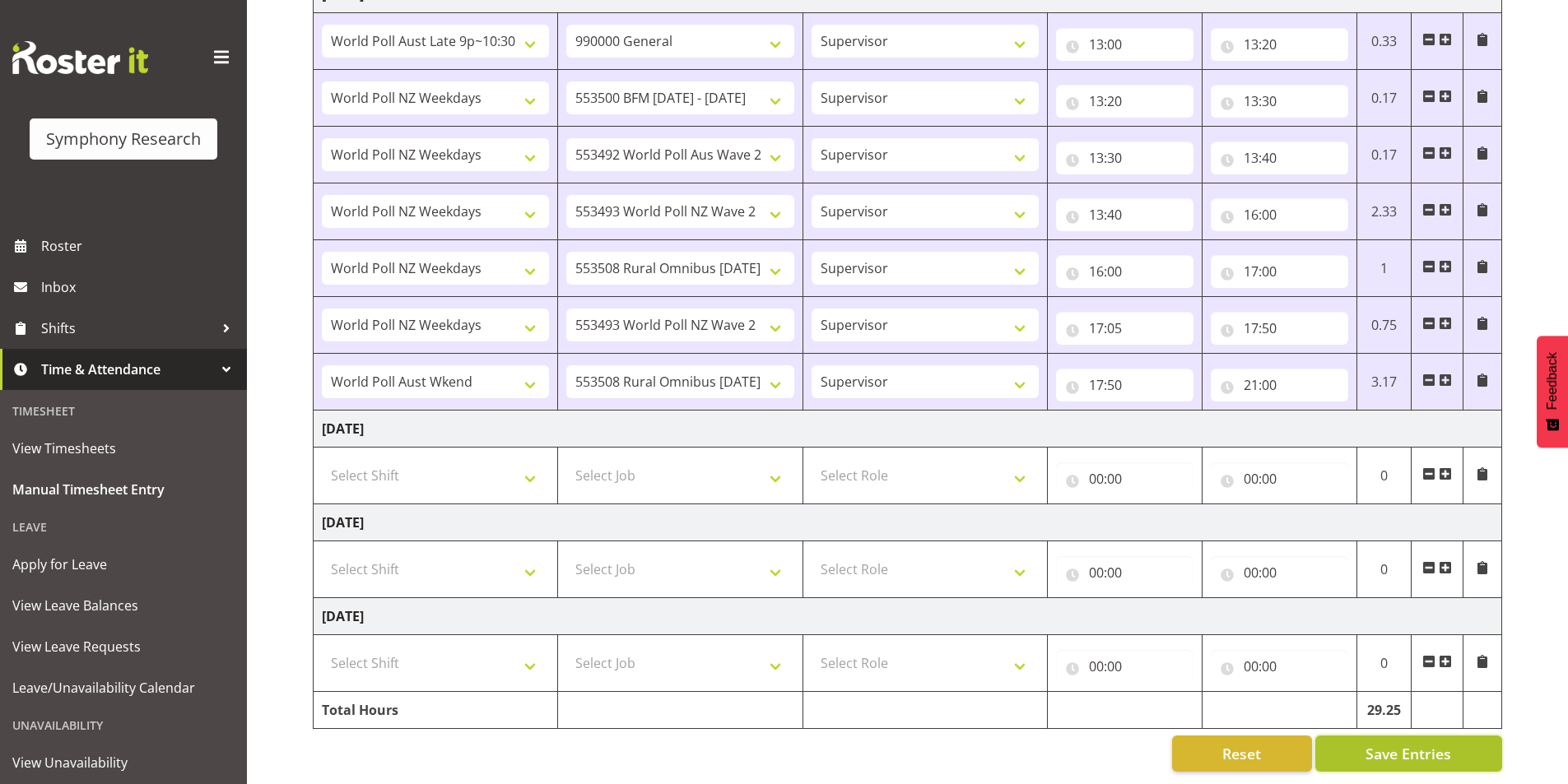
select select
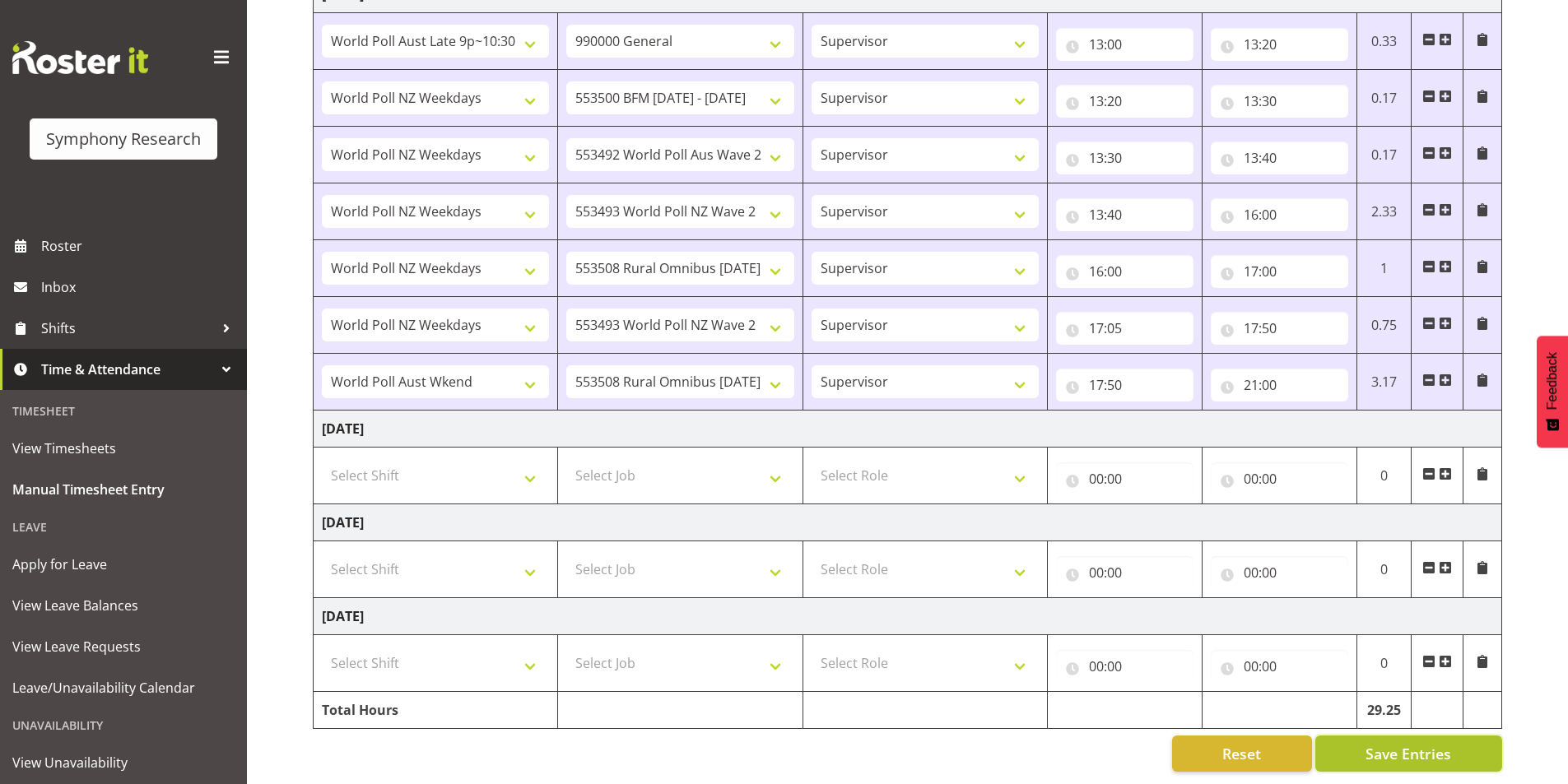
select select
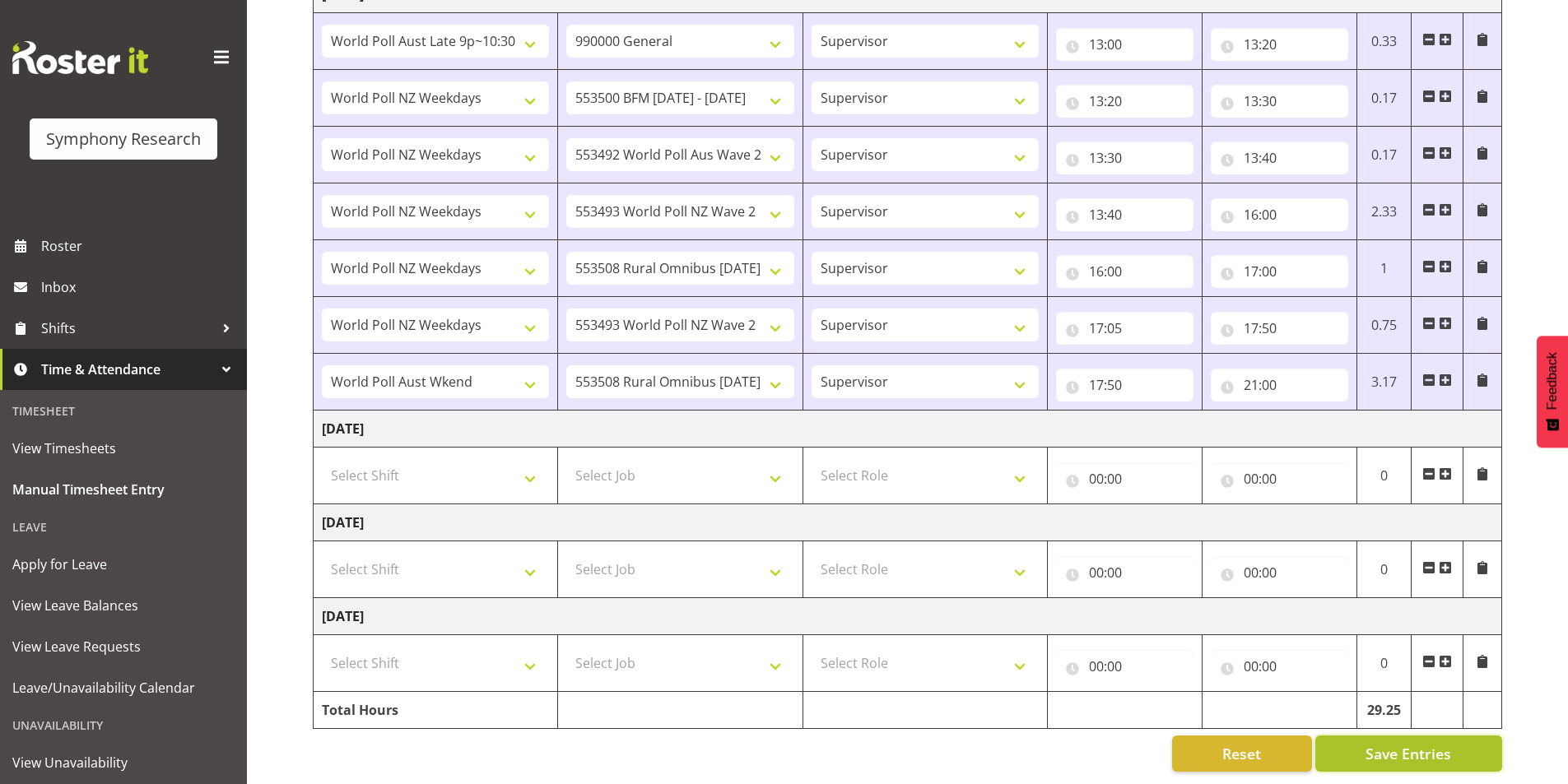
select select
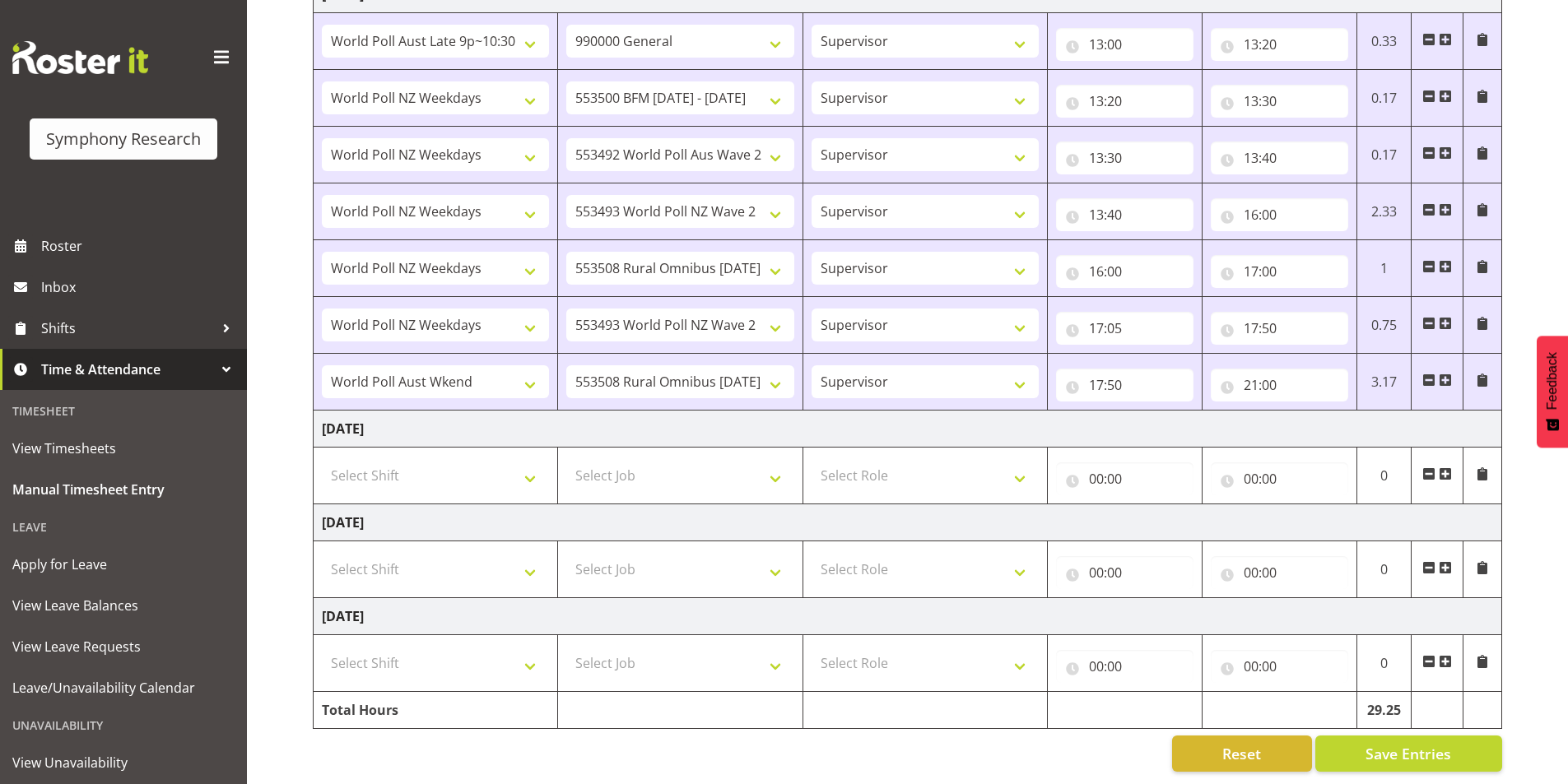
click at [1446, 374] on span at bounding box center [1446, 380] width 13 height 13
select select
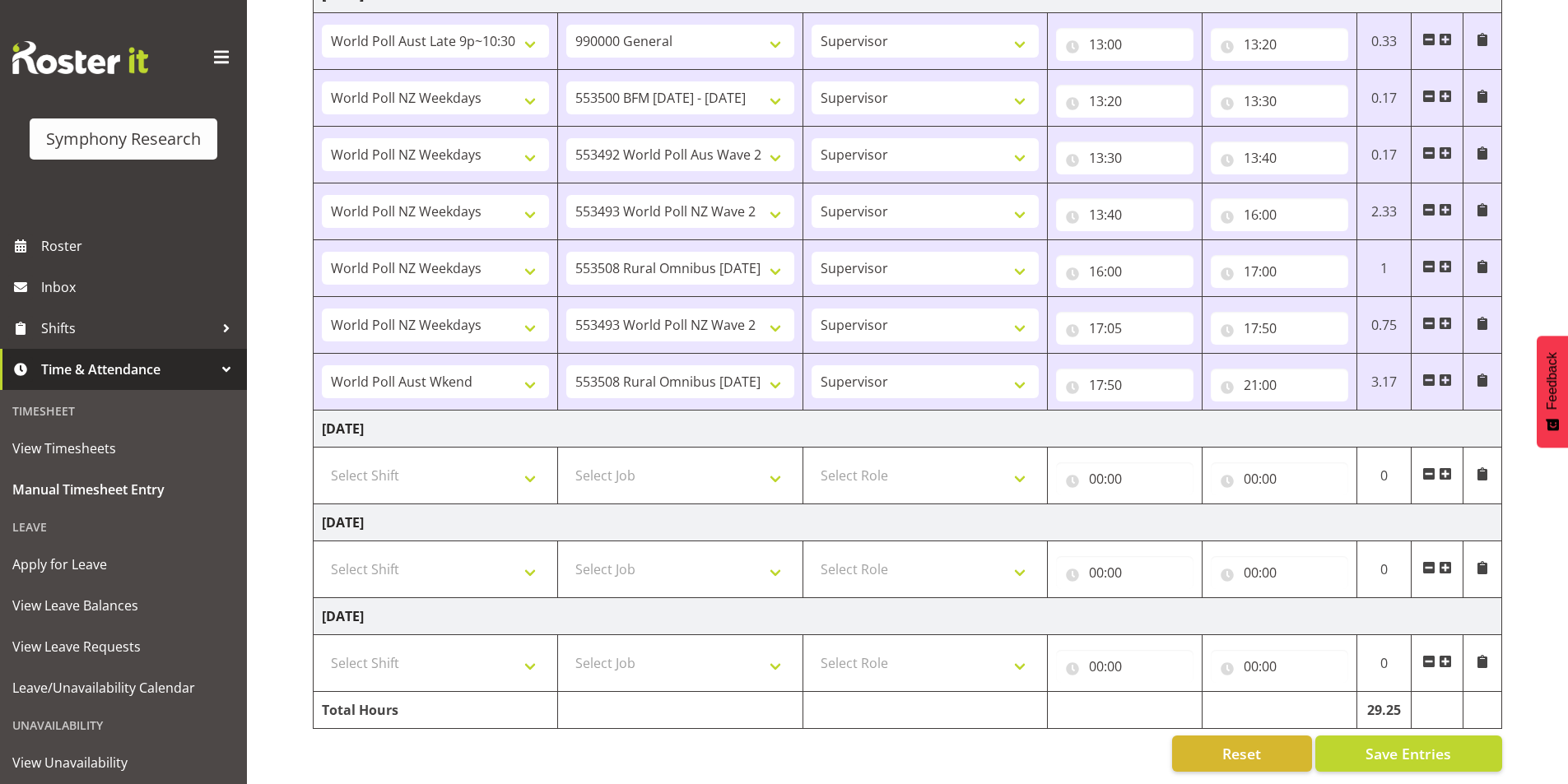
select select
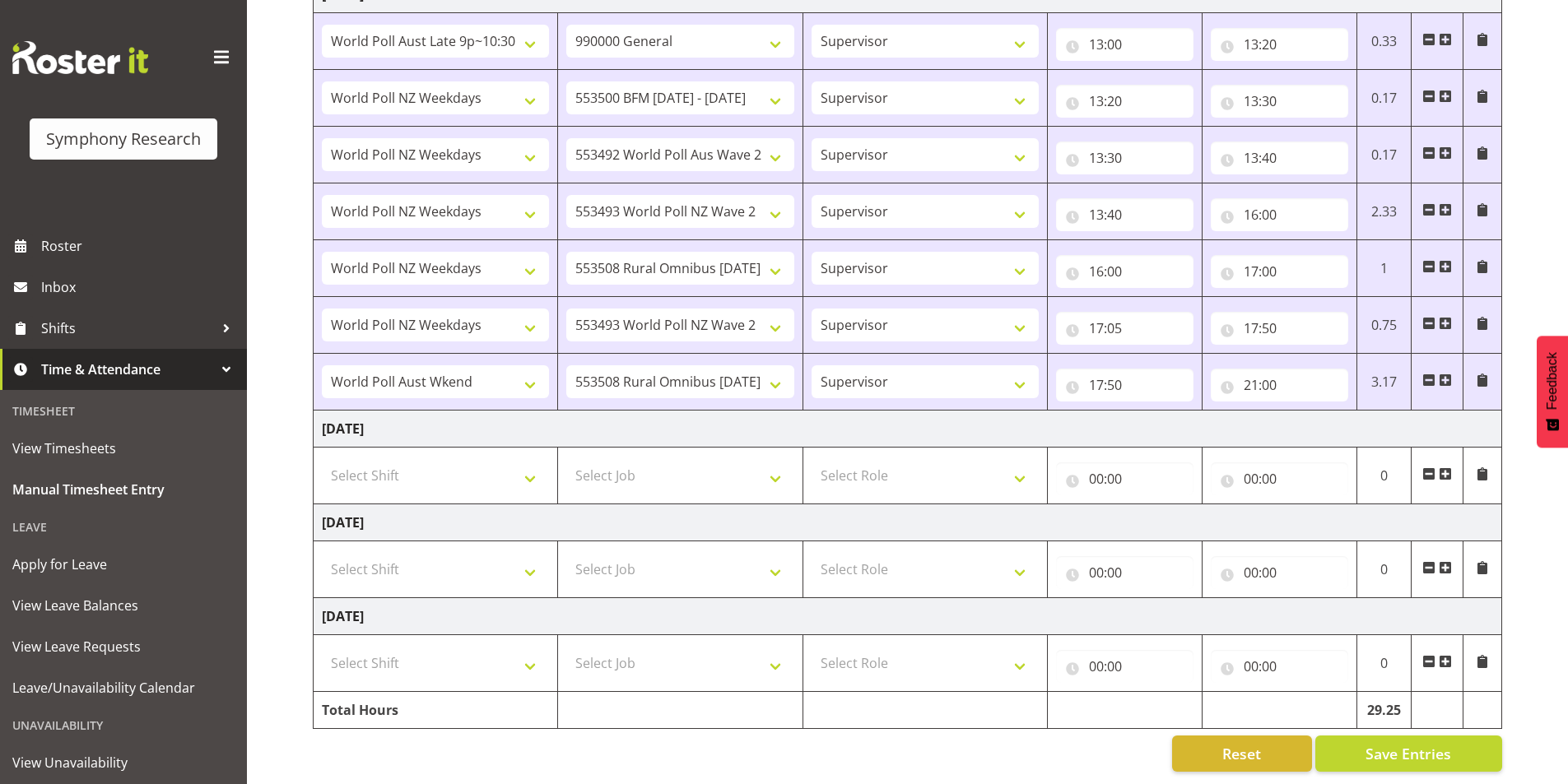
select select
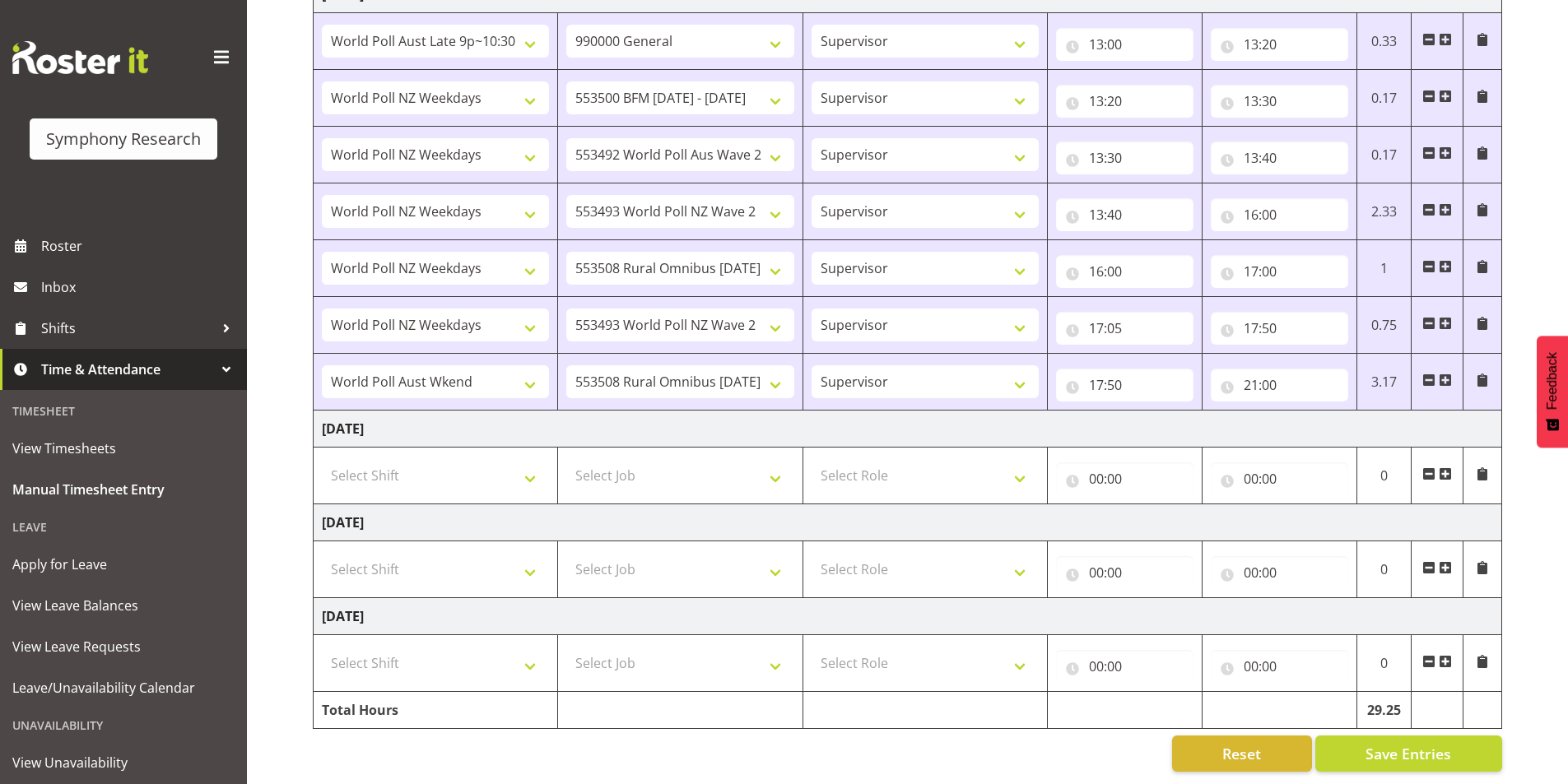
select select
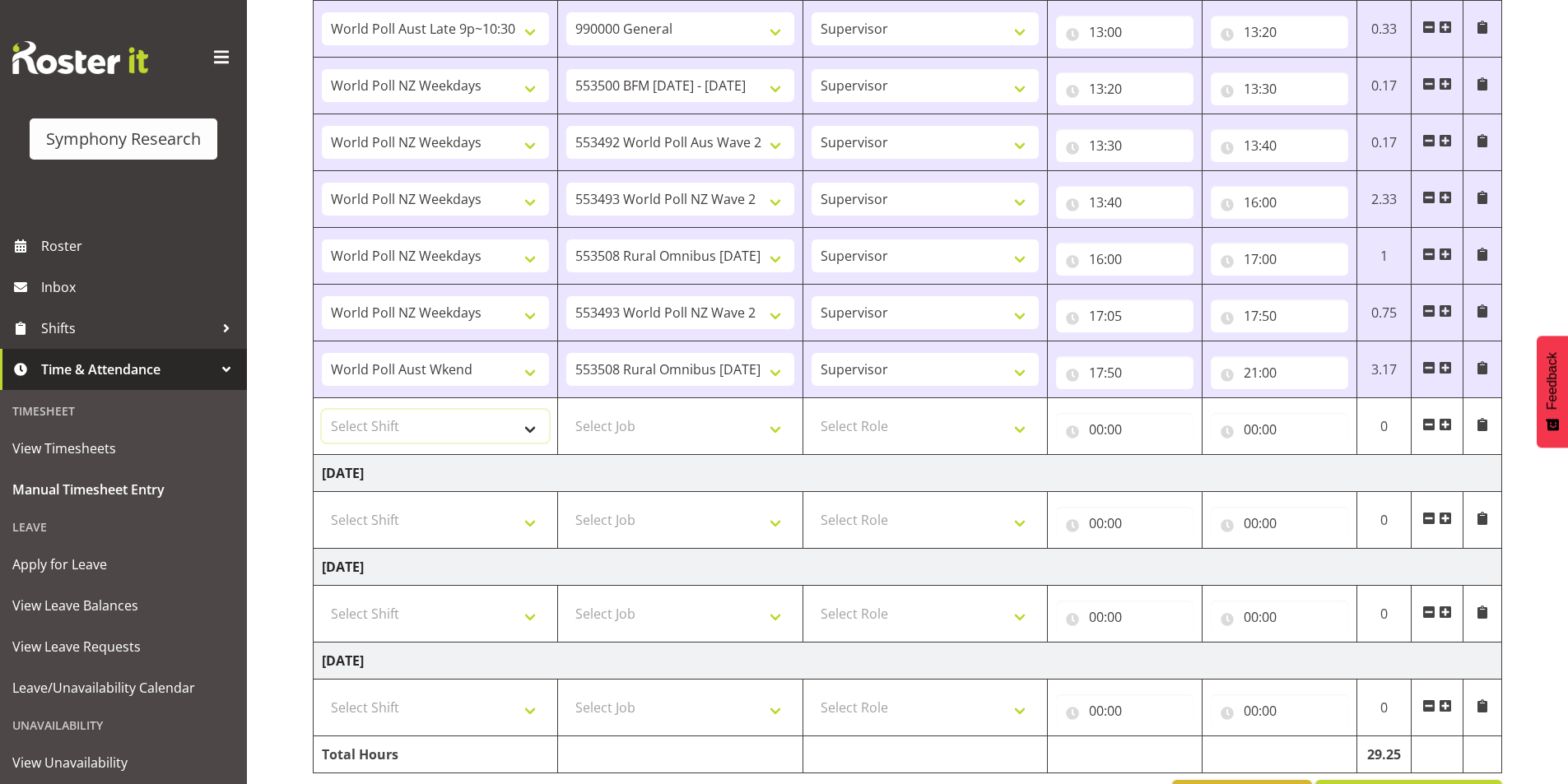
click at [460, 418] on select "Select Shift !!Weekend Residential (Roster IT Shift Label) *Business 9/10am ~ 4…" at bounding box center [435, 427] width 227 height 33
select select "41604"
click at [322, 410] on select "Select Shift !!Weekend Residential (Roster IT Shift Label) *Business 9/10am ~ 4…" at bounding box center [435, 427] width 227 height 33
select select
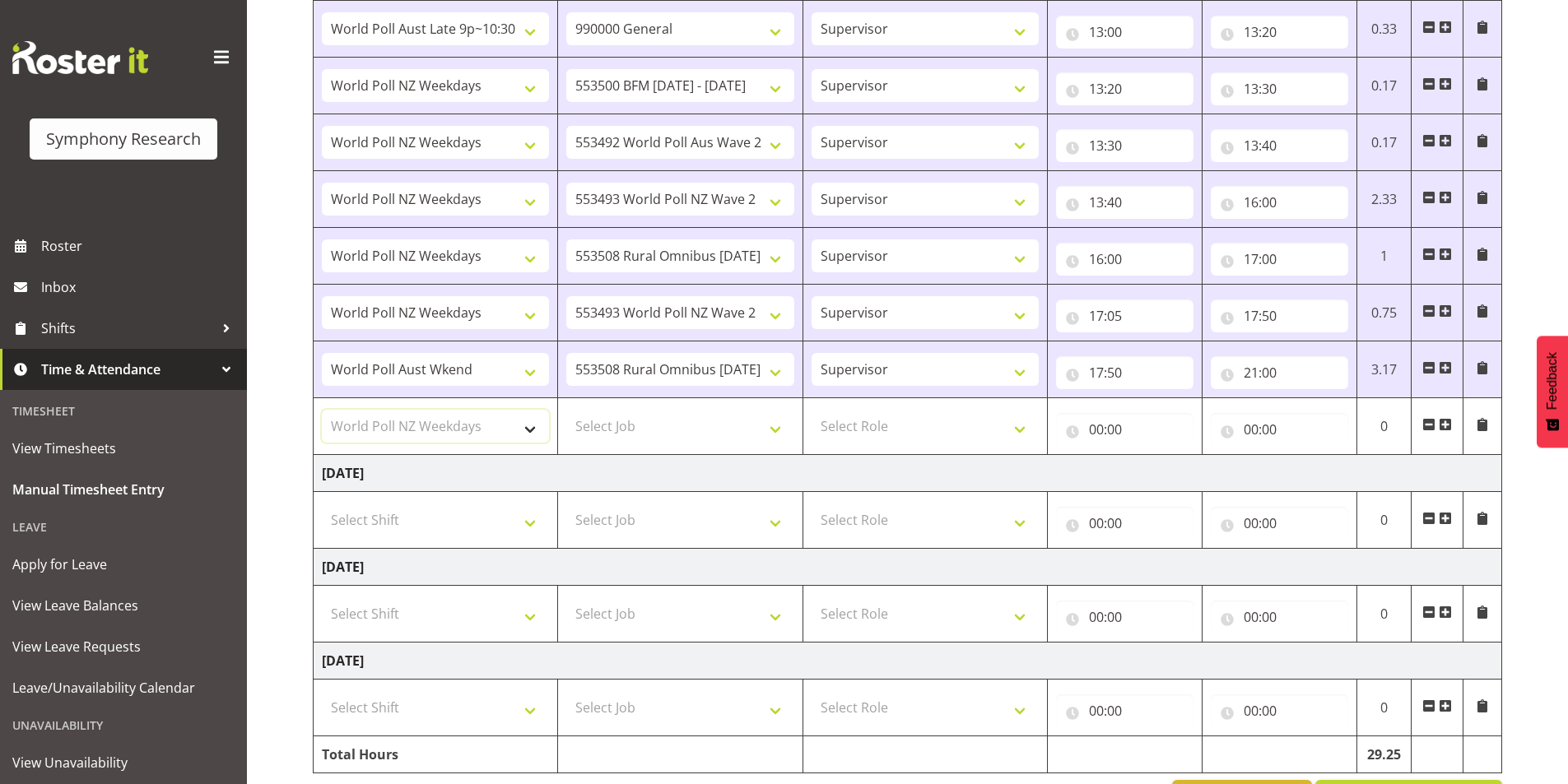
select select
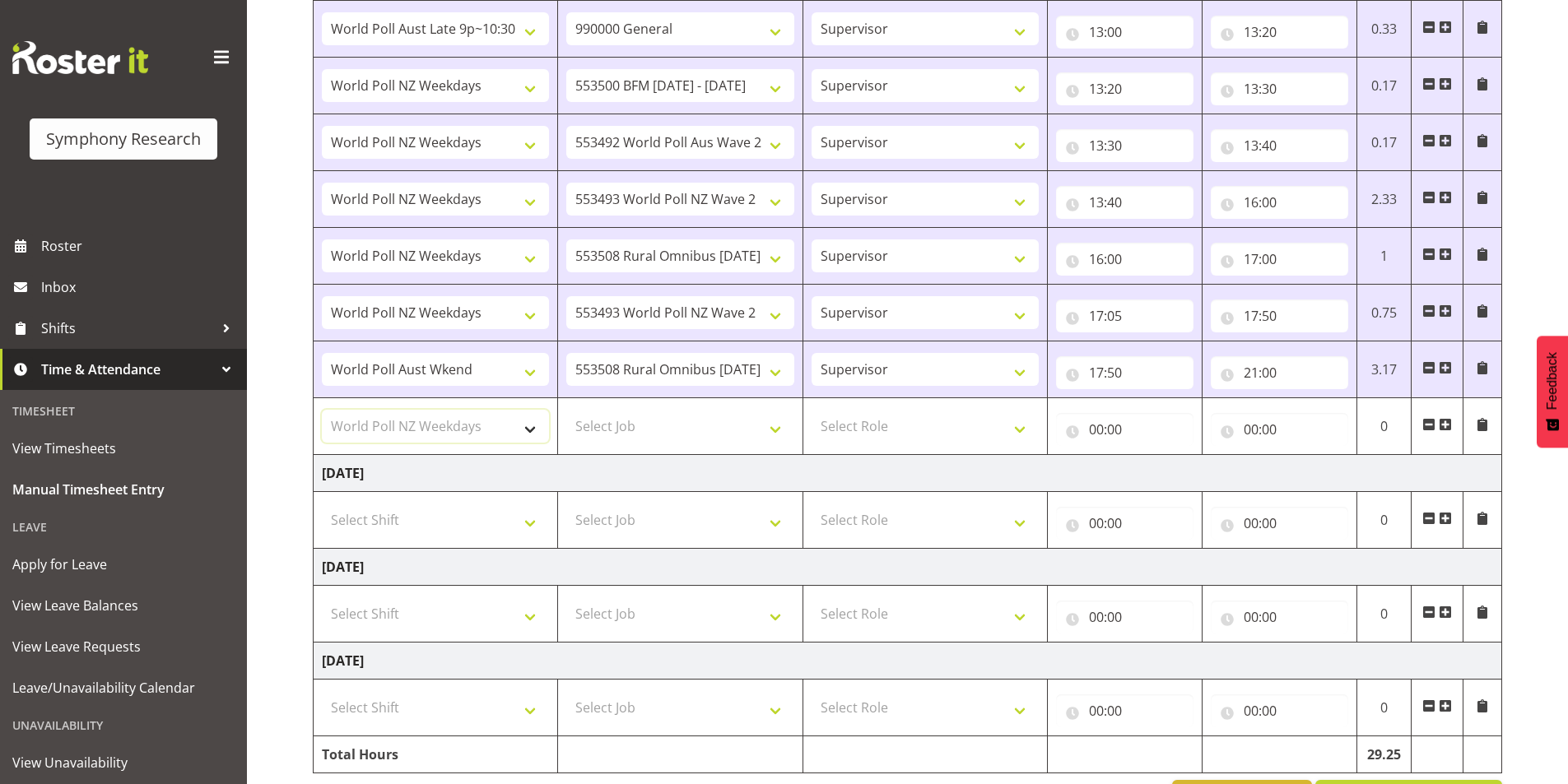
select select
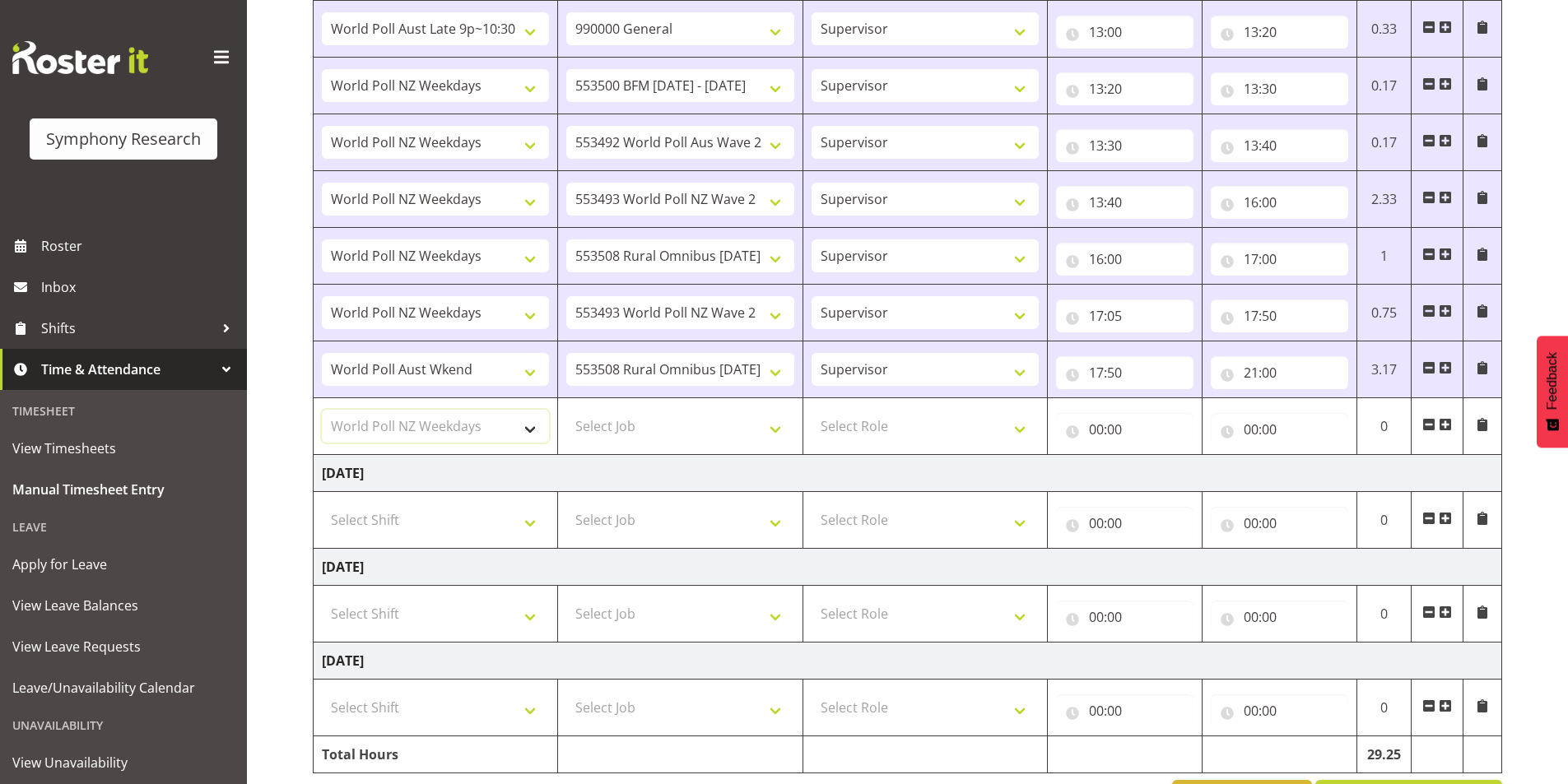
select select
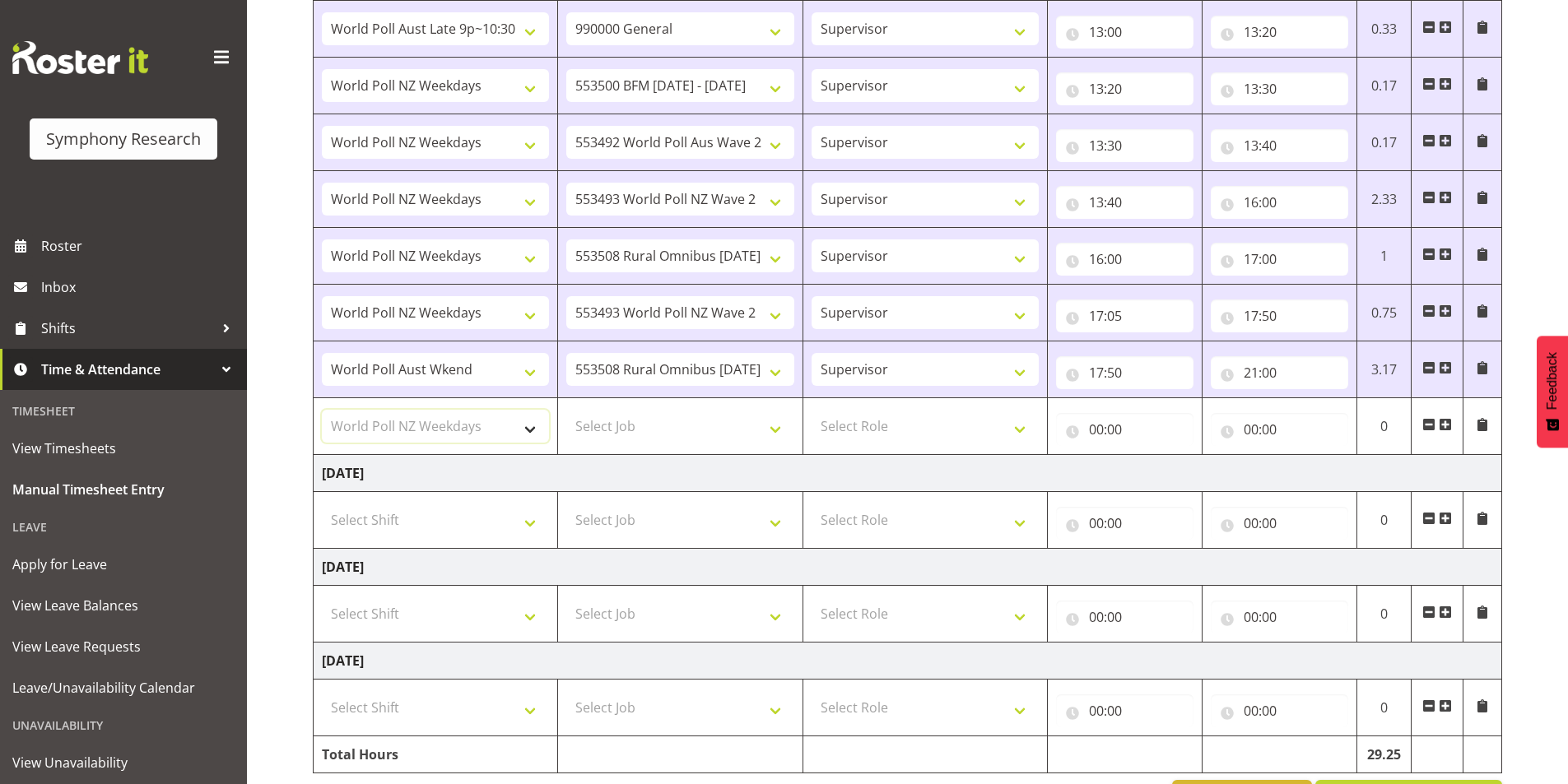
select select
click at [618, 426] on select "Select Job 550060 IF Admin 553492 World Poll Aus Wave 2 Main 2025 553493 World …" at bounding box center [680, 427] width 227 height 33
select select "743"
click at [567, 410] on select "Select Job 550060 IF Admin 553492 World Poll Aus Wave 2 Main 2025 553493 World …" at bounding box center [680, 427] width 227 height 33
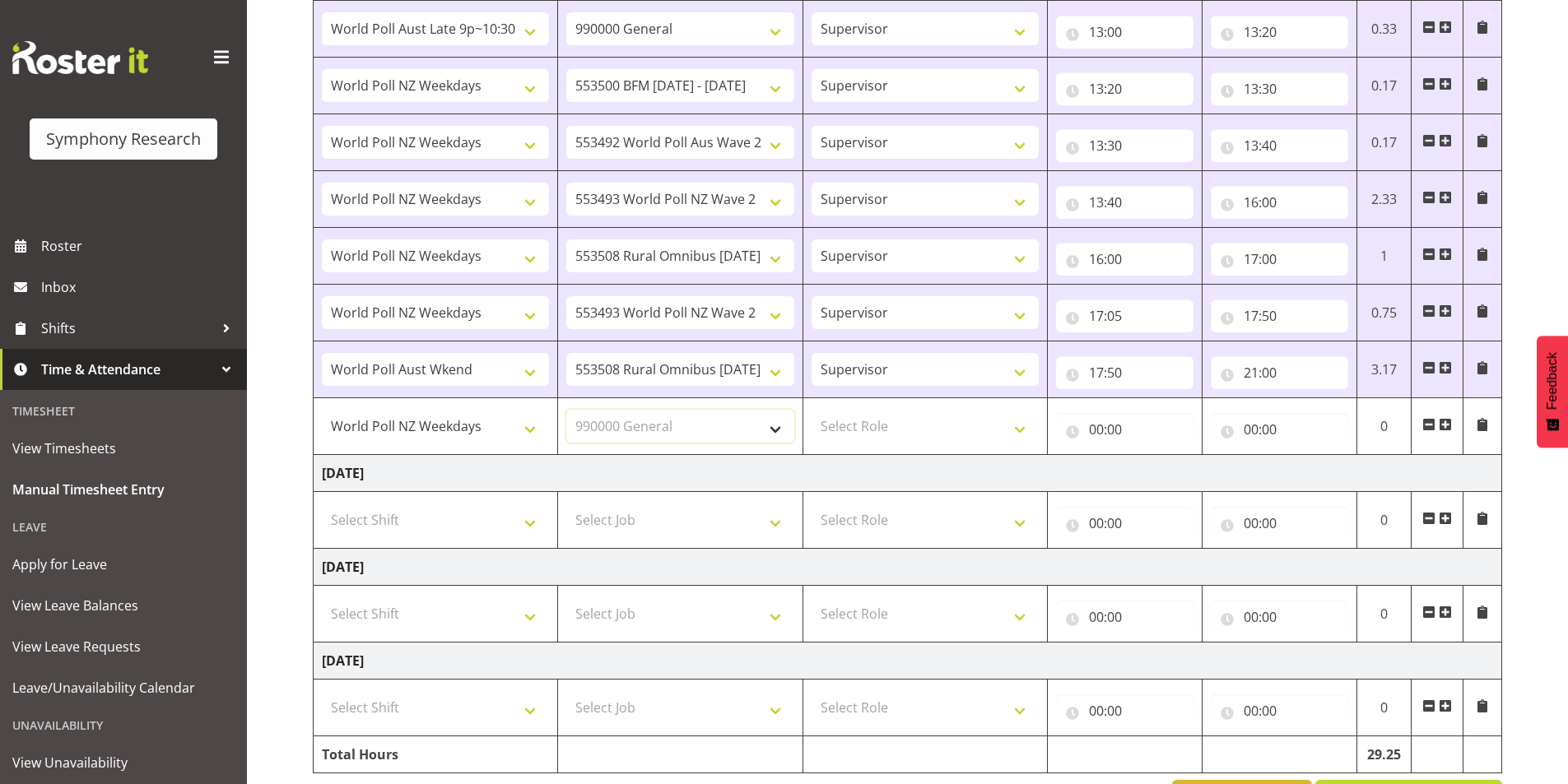
select select
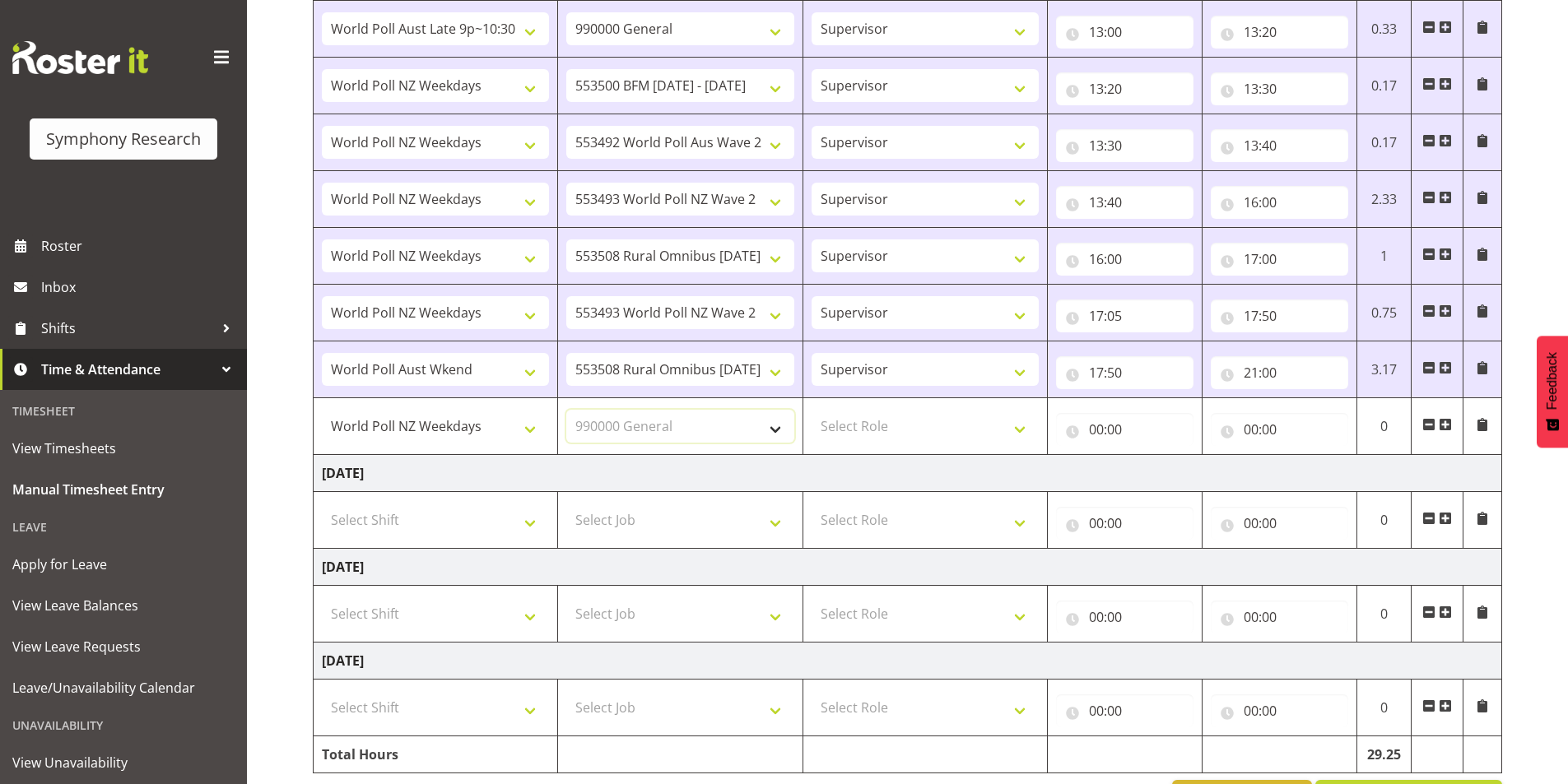
select select
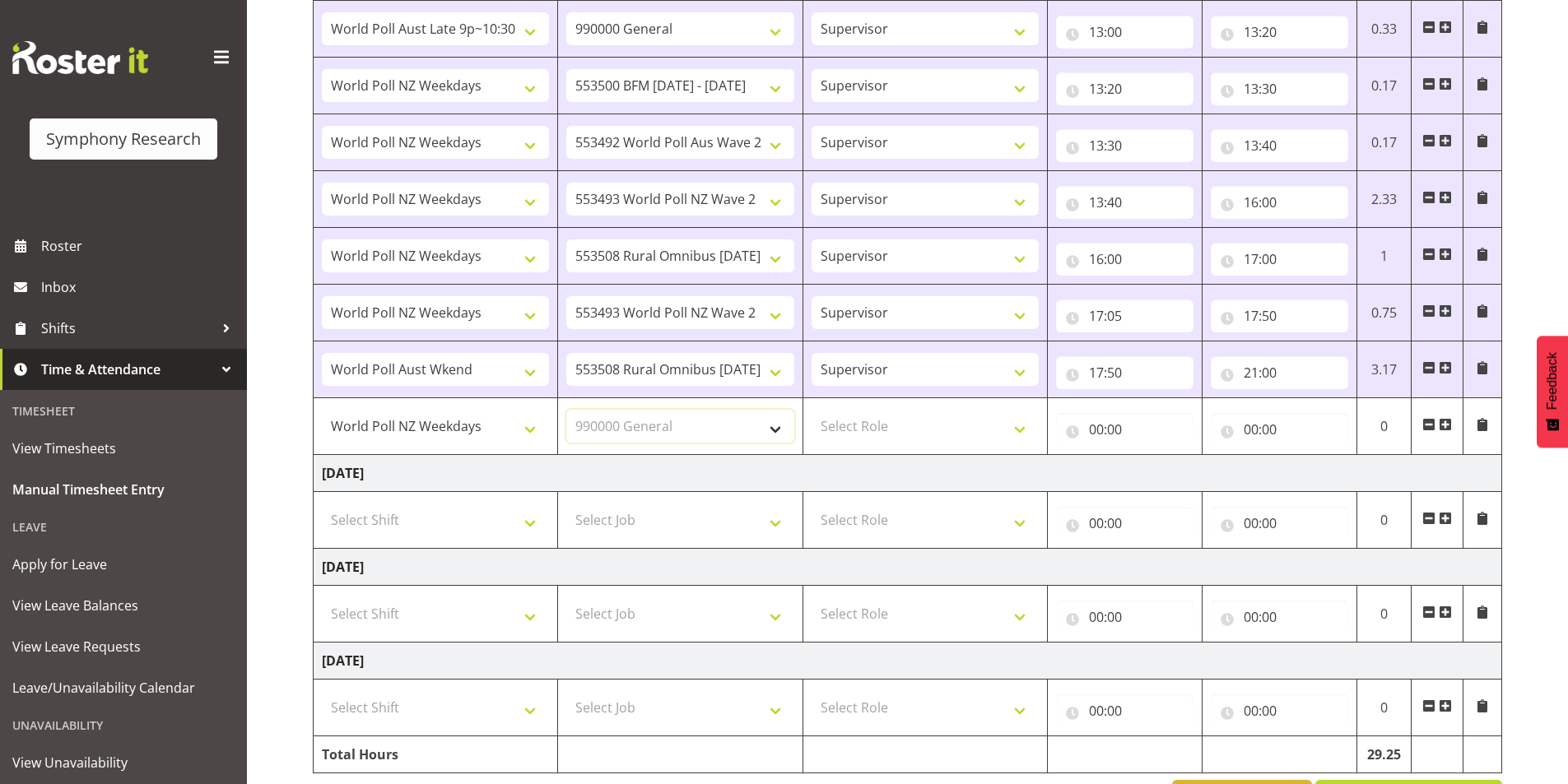
select select
click at [890, 427] on select "Select Role Interviewing Briefing Supervisor" at bounding box center [924, 427] width 227 height 33
click at [811, 410] on select "Select Role Interviewing Briefing Supervisor" at bounding box center [924, 427] width 227 height 33
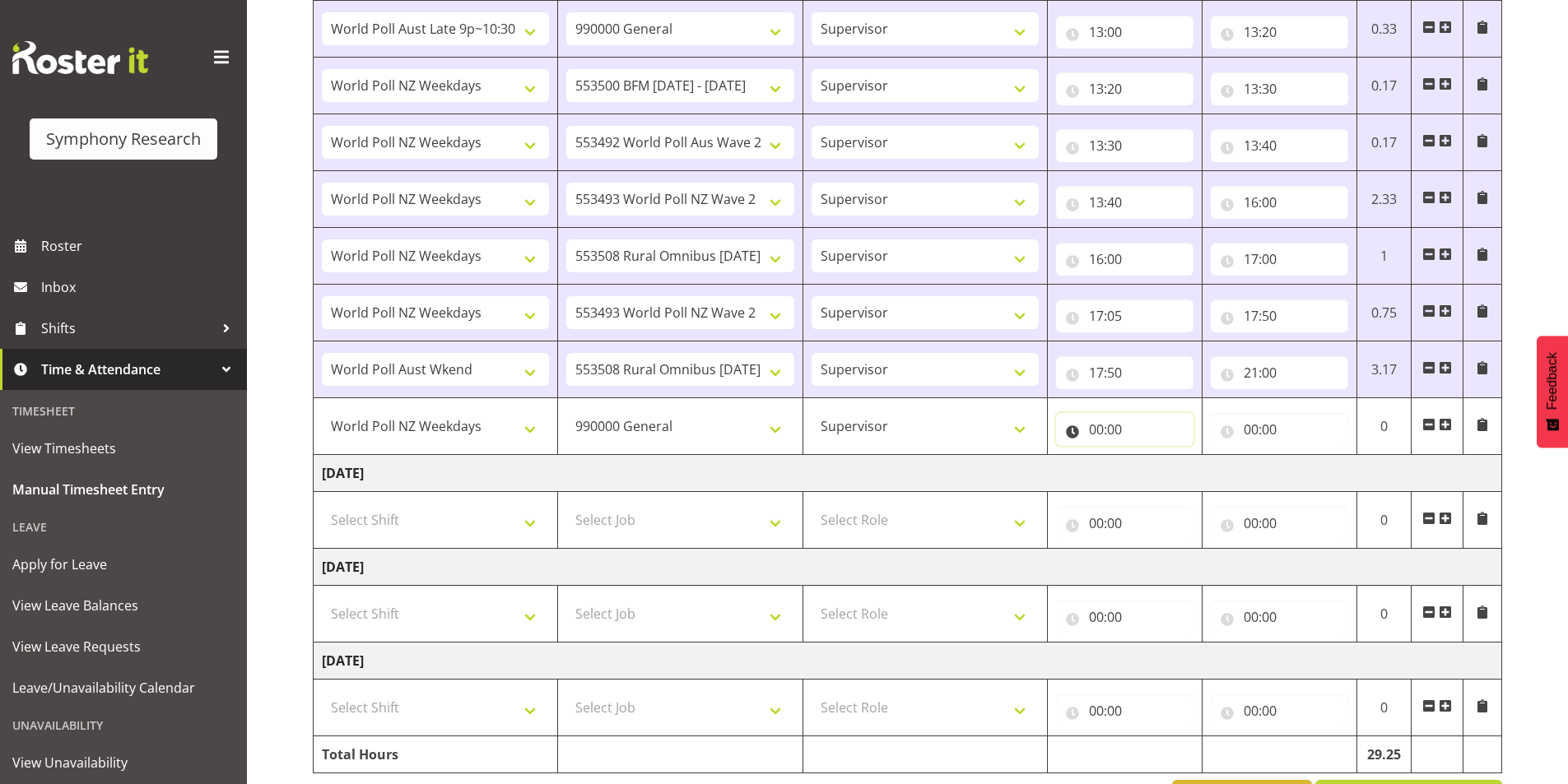
click at [1095, 429] on input "00:00" at bounding box center [1124, 429] width 137 height 33
click at [1162, 477] on select "00 01 02 03 04 05 06 07 08 09 10 11 12 13 14 15 16 17 18 19 20 21 22 23" at bounding box center [1169, 472] width 37 height 33
click at [1150, 455] on select "00 01 02 03 04 05 06 07 08 09 10 11 12 13 14 15 16 17 18 19 20 21 22 23" at bounding box center [1169, 472] width 37 height 33
click at [1255, 431] on input "00:00" at bounding box center [1279, 429] width 137 height 33
click at [1311, 480] on select "00 01 02 03 04 05 06 07 08 09 10 11 12 13 14 15 16 17 18 19 20 21 22 23" at bounding box center [1323, 472] width 37 height 33
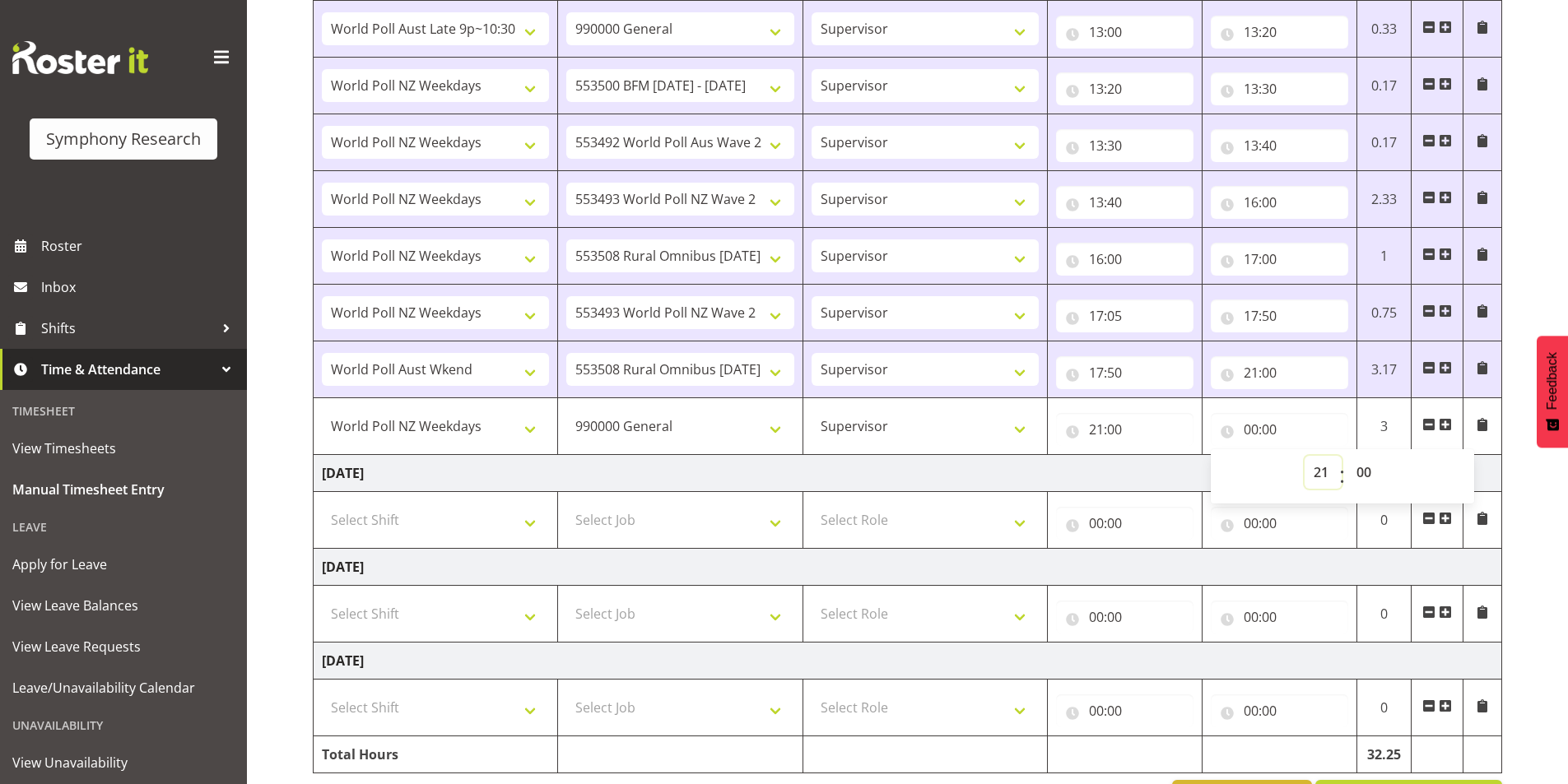
click at [1305, 455] on select "00 01 02 03 04 05 06 07 08 09 10 11 12 13 14 15 16 17 18 19 20 21 22 23" at bounding box center [1323, 472] width 37 height 33
click at [1366, 473] on select "00 01 02 03 04 05 06 07 08 09 10 11 12 13 14 15 16 17 18 19 20 21 22 23 24 25 2…" at bounding box center [1366, 472] width 37 height 33
click at [1348, 455] on select "00 01 02 03 04 05 06 07 08 09 10 11 12 13 14 15 16 17 18 19 20 21 22 23 24 25 2…" at bounding box center [1366, 472] width 37 height 33
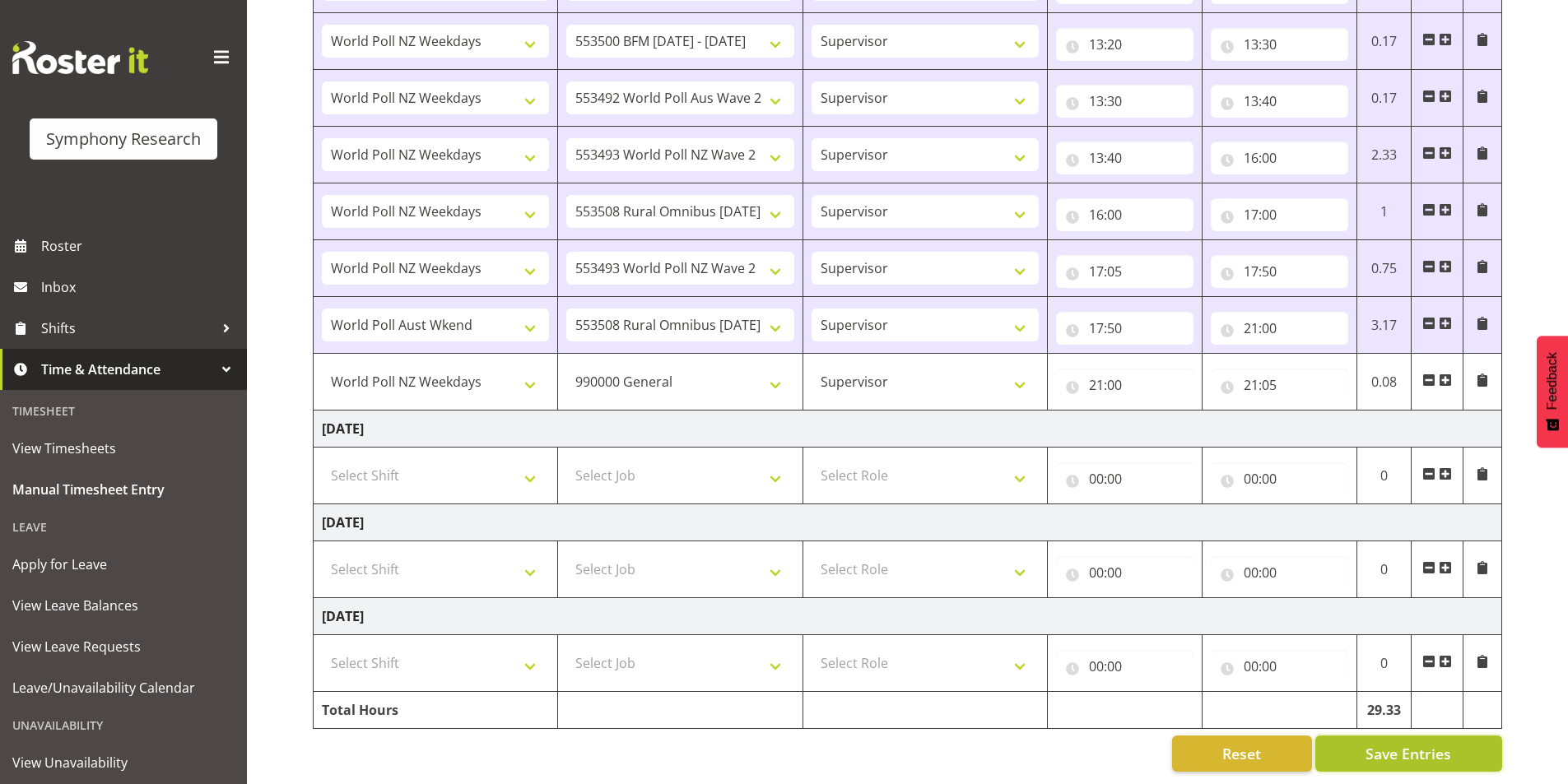
click at [1403, 743] on span "Save Entries" at bounding box center [1409, 753] width 85 height 21
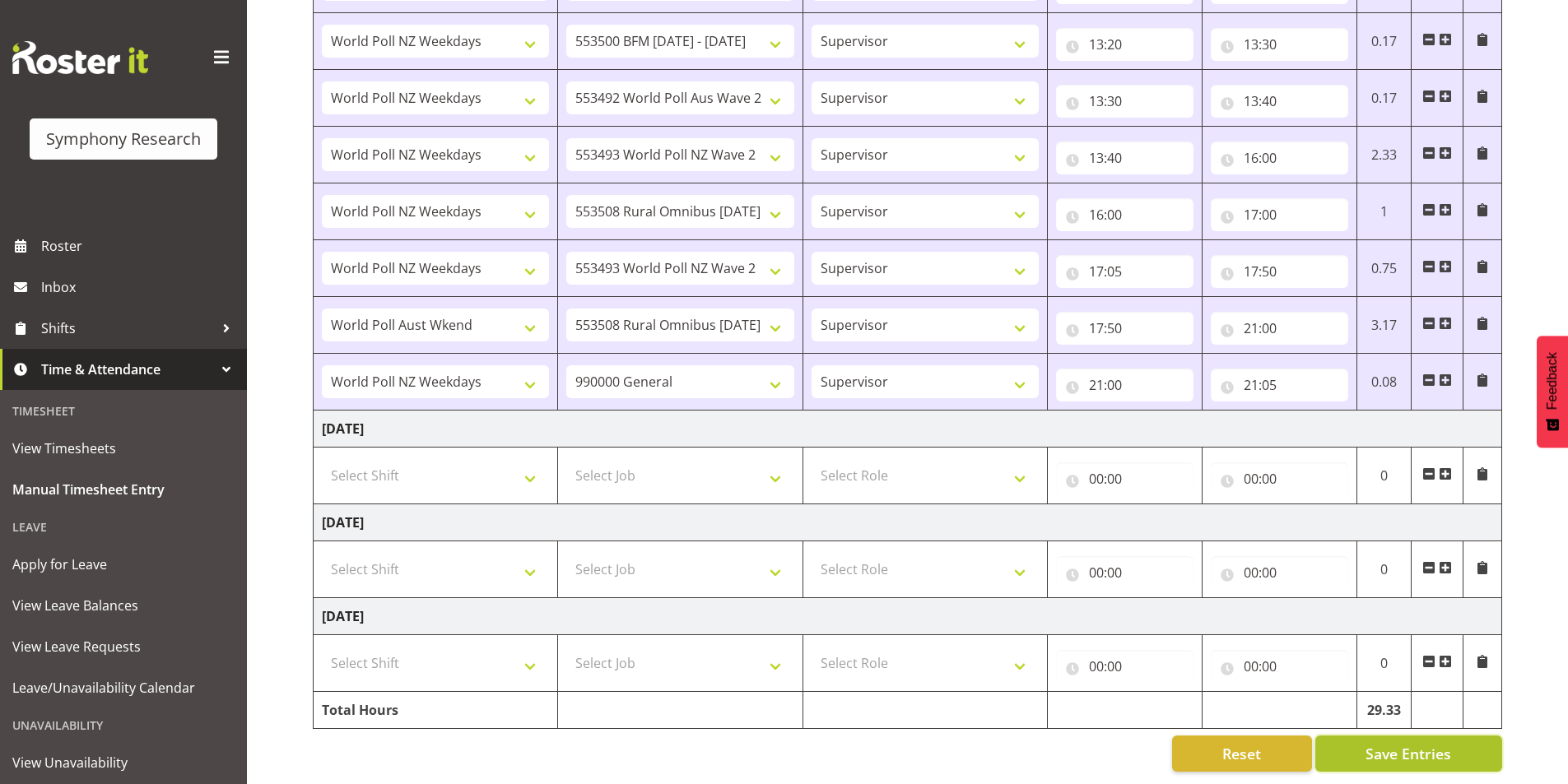
click at [1423, 743] on span "Save Entries" at bounding box center [1409, 753] width 85 height 21
click at [1392, 747] on span "Save Entries" at bounding box center [1409, 753] width 85 height 21
